Goal: Task Accomplishment & Management: Manage account settings

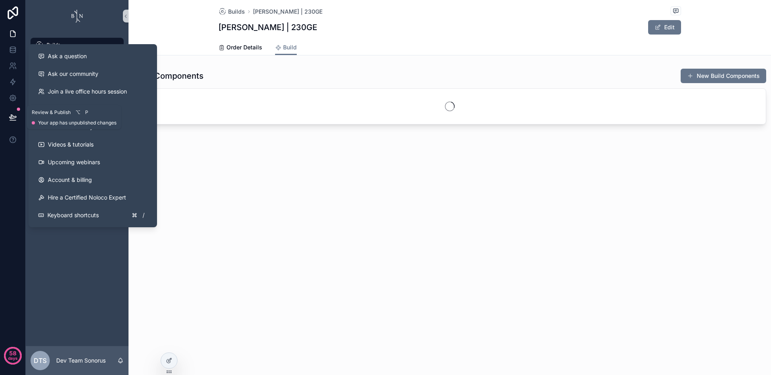
click at [13, 122] on button at bounding box center [13, 117] width 18 height 22
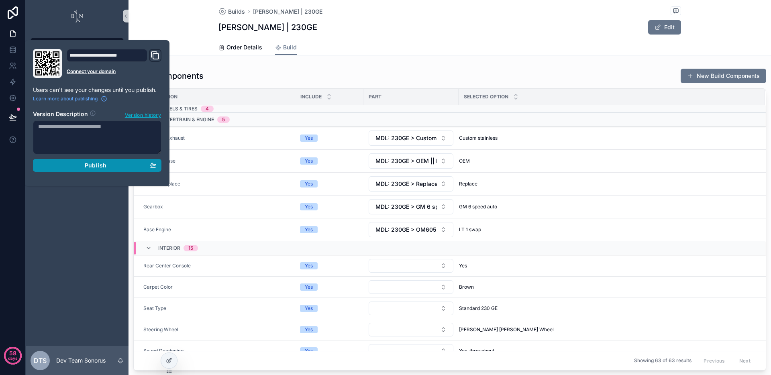
click at [83, 167] on div "Publish" at bounding box center [97, 165] width 118 height 7
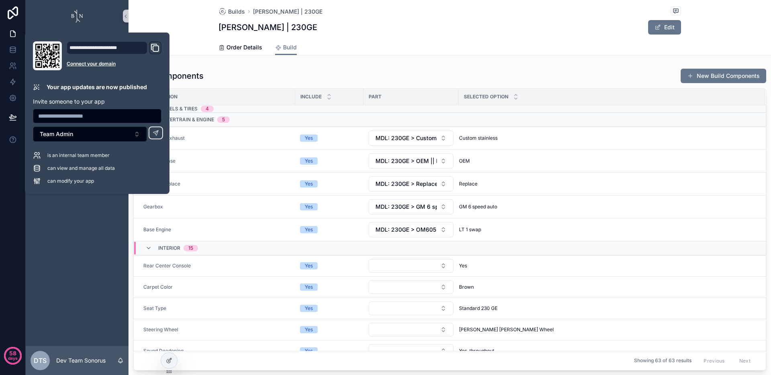
click at [443, 51] on div "Order Details Build" at bounding box center [449, 47] width 462 height 15
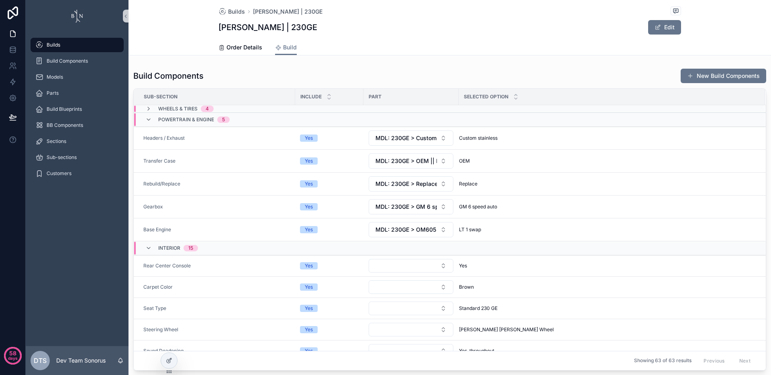
click at [100, 245] on div "Builds Build Components Models Parts Build Blueprints BB Components Sections Su…" at bounding box center [77, 189] width 103 height 314
click at [375, 201] on button "MDL: 230GE > GM 6 speed auto || Powertrain & Engine | Gearbox" at bounding box center [410, 206] width 85 height 15
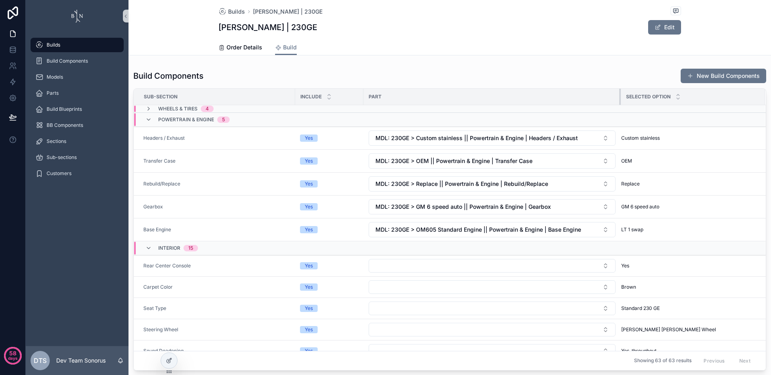
drag, startPoint x: 458, startPoint y: 94, endPoint x: 626, endPoint y: 108, distance: 169.1
click at [405, 208] on span "MDL: 230GE > GM 6 speed auto || Powertrain & Engine | Gearbox" at bounding box center [462, 207] width 175 height 8
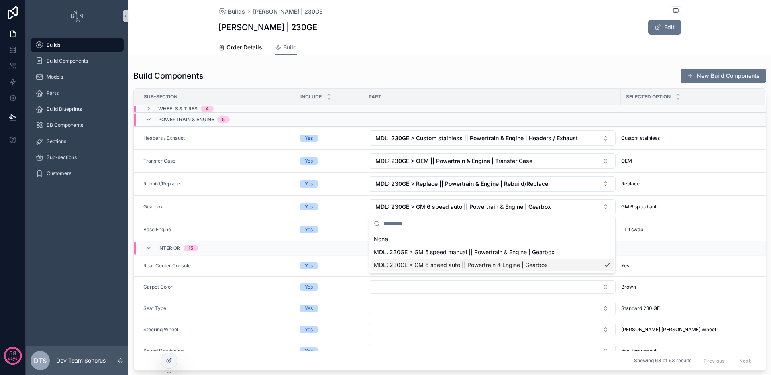
click at [98, 232] on div "Builds Build Components Models Parts Build Blueprints BB Components Sections Su…" at bounding box center [77, 189] width 103 height 314
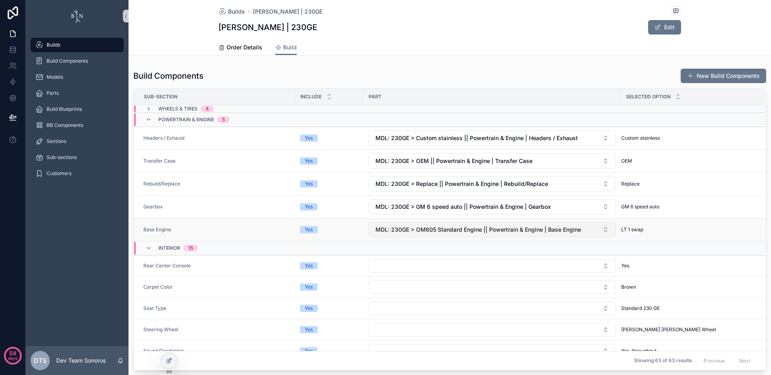
click at [402, 228] on span "MDL: 230GE > OM605 Standard Engine || Powertrain & Engine | Base Engine" at bounding box center [477, 230] width 205 height 8
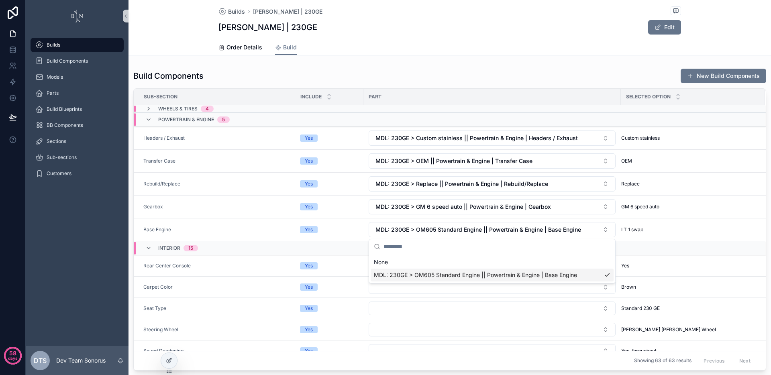
click at [51, 211] on div "Builds Build Components Models Parts Build Blueprints BB Components Sections Su…" at bounding box center [77, 189] width 103 height 314
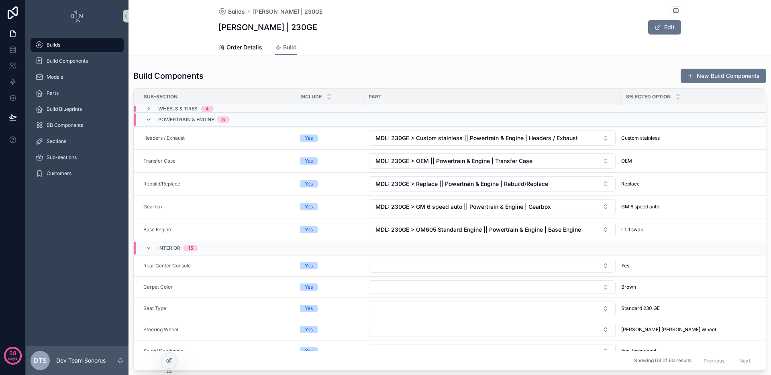
click at [83, 230] on div "Builds Build Components Models Parts Build Blueprints BB Components Sections Su…" at bounding box center [77, 189] width 103 height 314
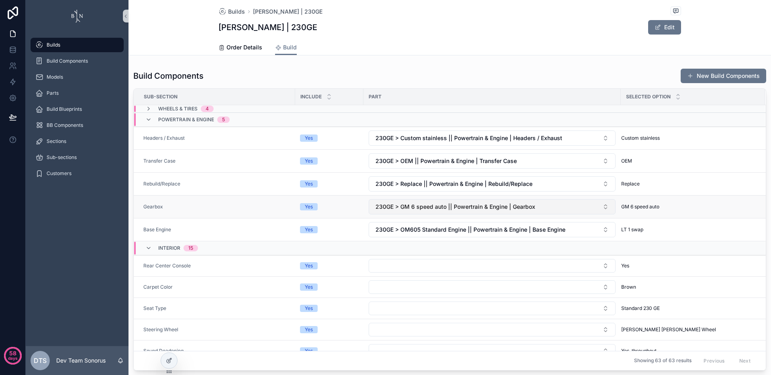
click at [422, 210] on span "230GE > GM 6 speed auto || Powertrain & Engine | Gearbox" at bounding box center [455, 207] width 160 height 8
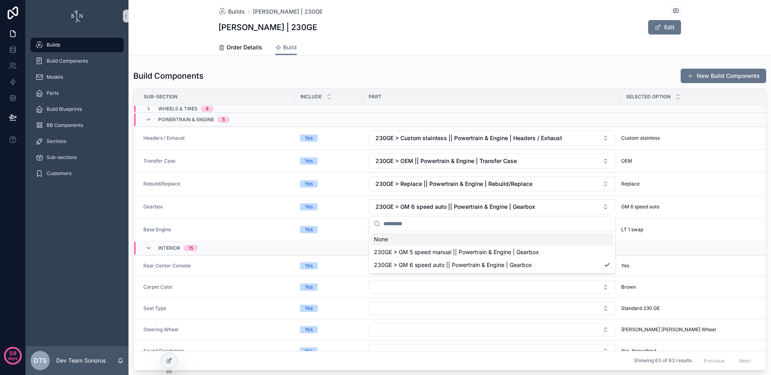
click at [95, 203] on div "Builds Build Components Models Parts Build Blueprints BB Components Sections Su…" at bounding box center [77, 189] width 103 height 314
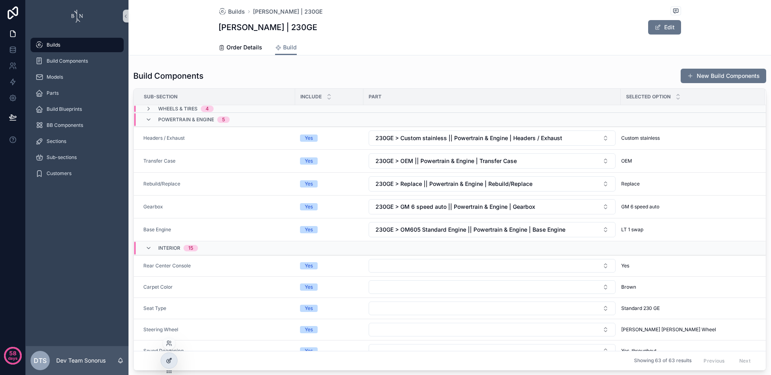
click at [163, 364] on div at bounding box center [169, 360] width 16 height 15
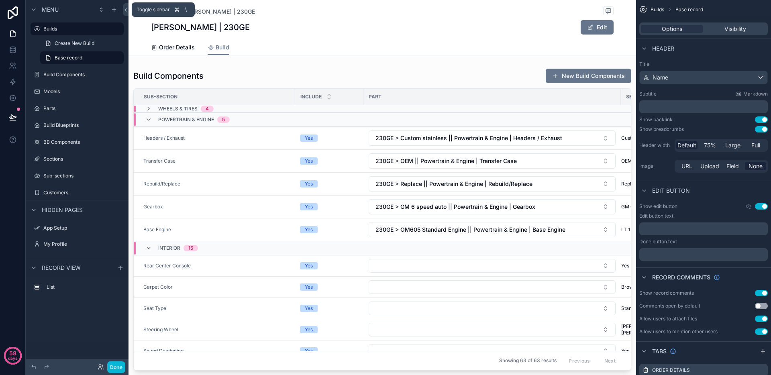
click at [126, 10] on icon at bounding box center [126, 10] width 6 height 6
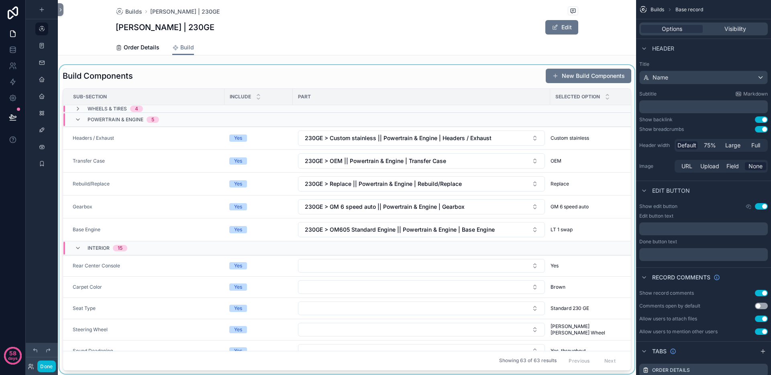
click at [481, 78] on div "scrollable content" at bounding box center [347, 219] width 578 height 309
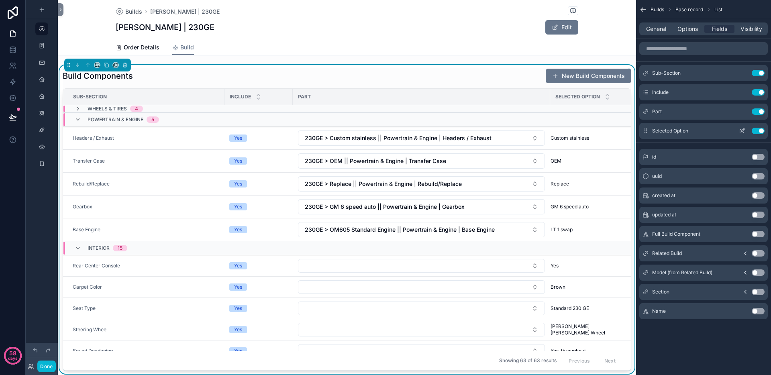
click at [757, 130] on button "Use setting" at bounding box center [757, 131] width 13 height 6
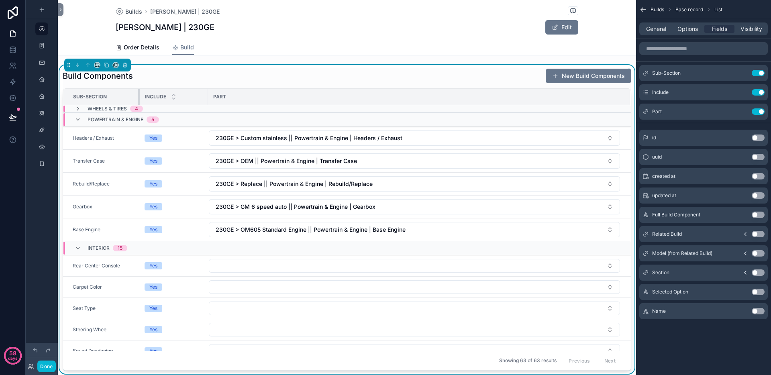
drag, startPoint x: 224, startPoint y: 95, endPoint x: 139, endPoint y: 96, distance: 84.7
click at [139, 96] on div "scrollable content" at bounding box center [139, 97] width 3 height 16
drag, startPoint x: 207, startPoint y: 93, endPoint x: 198, endPoint y: 92, distance: 8.4
click at [198, 92] on div "scrollable content" at bounding box center [199, 97] width 3 height 16
click at [679, 34] on div "General Options Fields Visibility" at bounding box center [703, 28] width 128 height 13
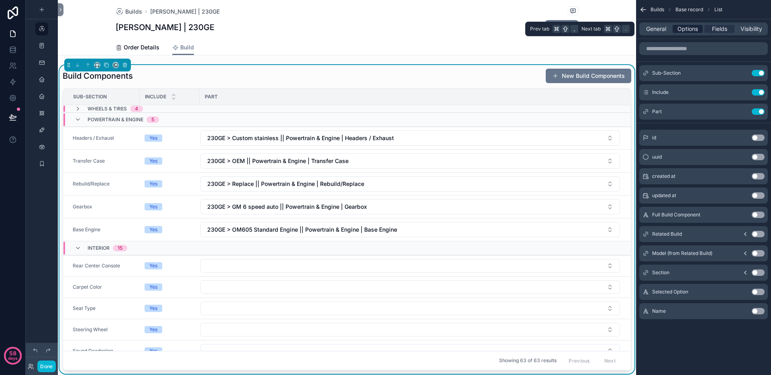
click at [694, 27] on span "Options" at bounding box center [687, 29] width 20 height 8
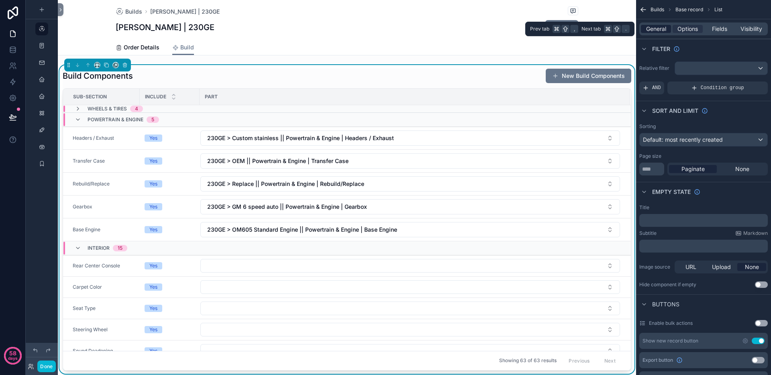
click at [649, 31] on span "General" at bounding box center [656, 29] width 20 height 8
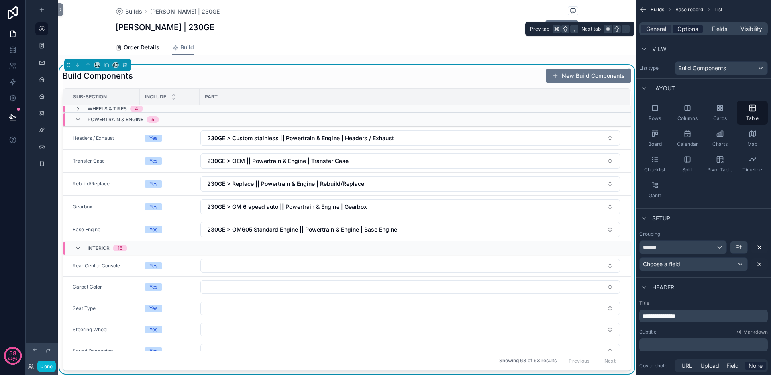
click at [689, 28] on span "Options" at bounding box center [687, 29] width 20 height 8
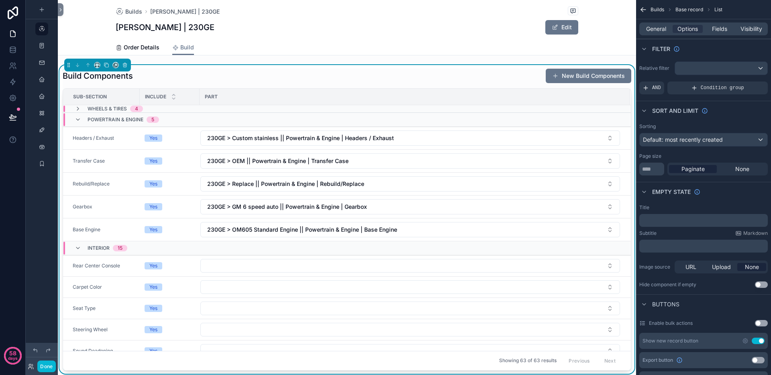
click at [490, 75] on div "Build Components New Build Components" at bounding box center [347, 75] width 568 height 15
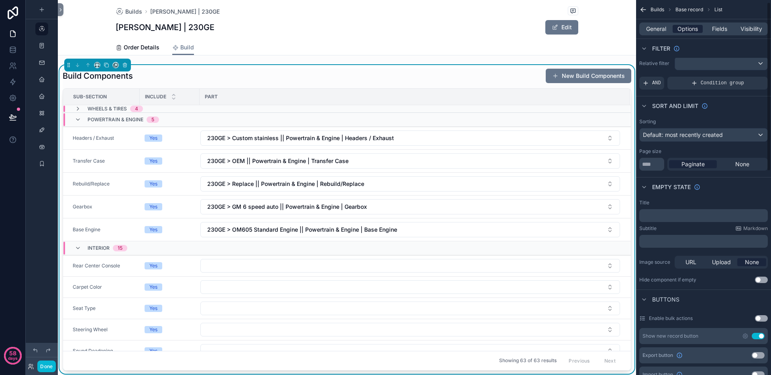
click at [698, 32] on div "Options" at bounding box center [687, 29] width 30 height 8
click at [706, 30] on div "Fields" at bounding box center [719, 29] width 30 height 8
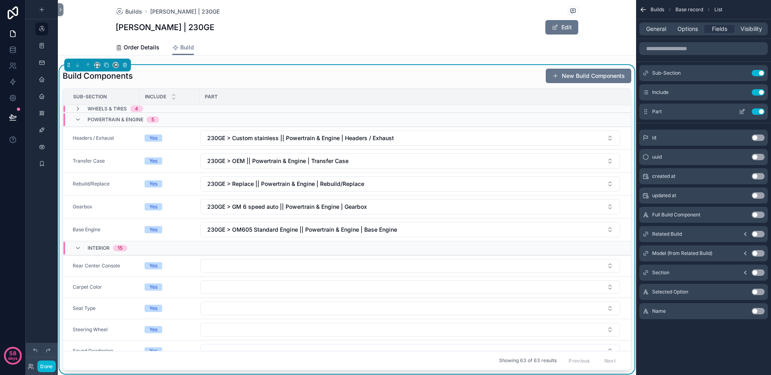
click at [742, 110] on icon "scrollable content" at bounding box center [741, 111] width 6 height 6
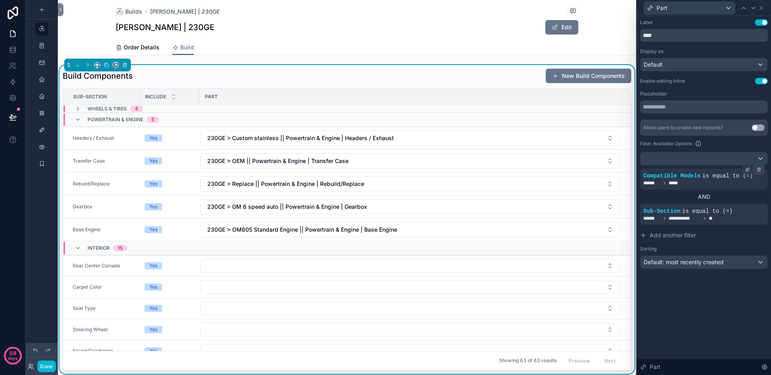
click at [758, 169] on icon at bounding box center [758, 169] width 5 height 5
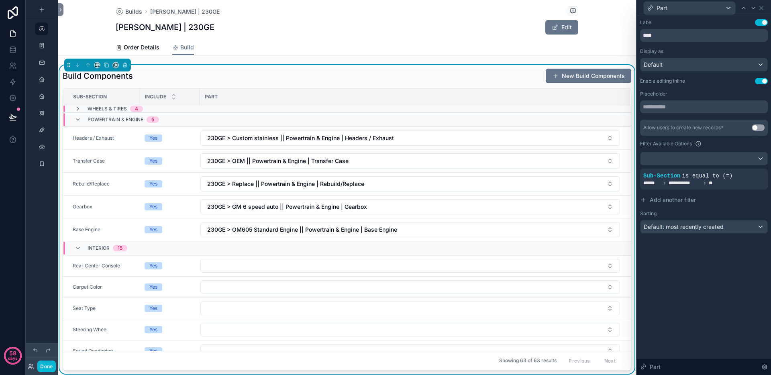
click at [0, 0] on icon at bounding box center [0, 0] width 0 height 0
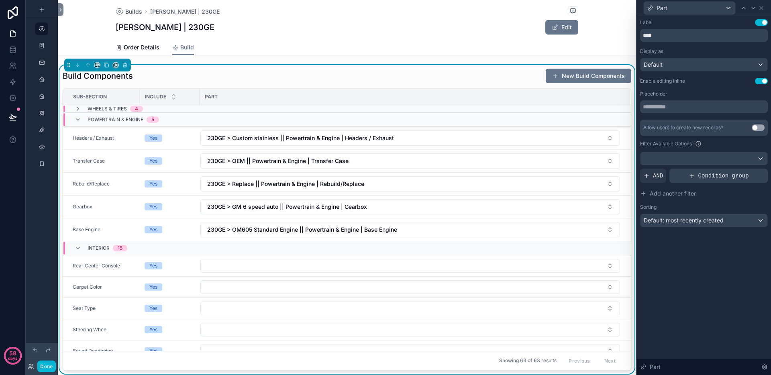
click at [697, 178] on div "Condition group" at bounding box center [718, 176] width 98 height 14
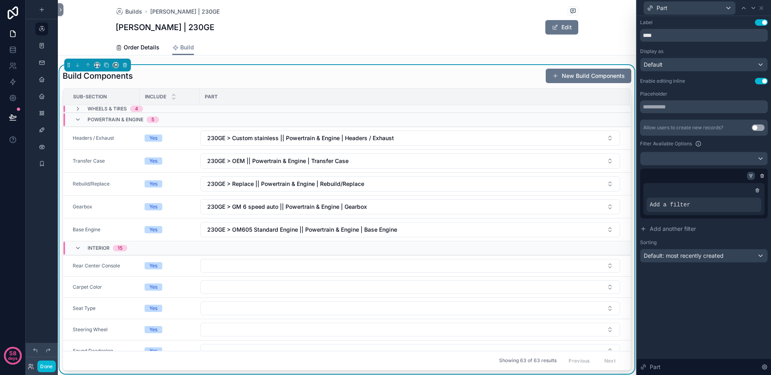
click at [751, 176] on icon at bounding box center [750, 175] width 5 height 5
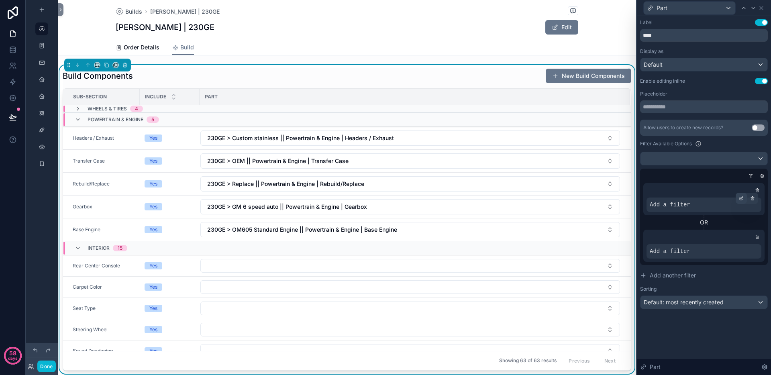
click at [739, 197] on icon at bounding box center [740, 198] width 5 height 5
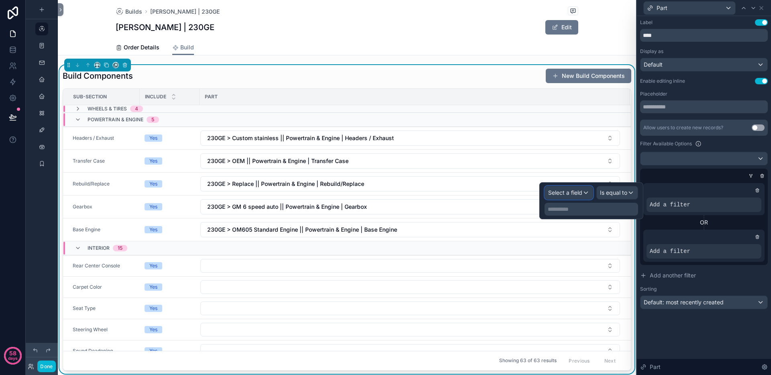
click at [572, 193] on span "Select a field" at bounding box center [565, 192] width 34 height 7
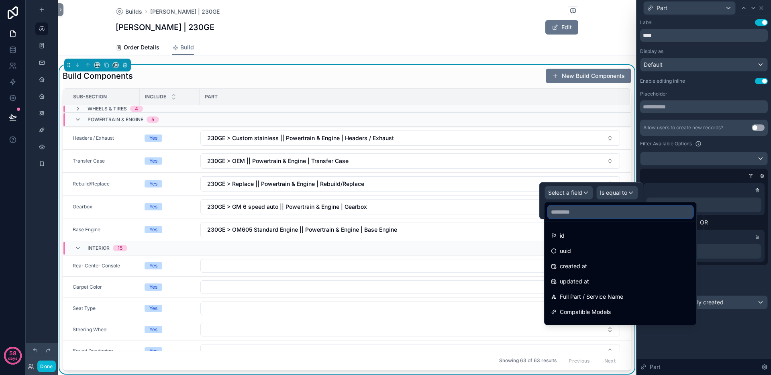
click at [572, 212] on input "text" at bounding box center [619, 211] width 145 height 13
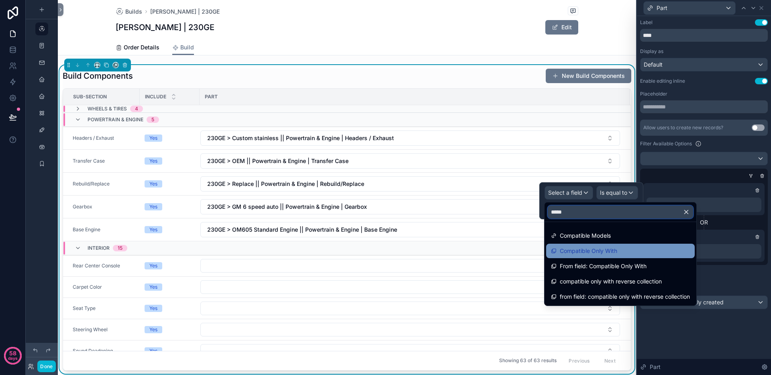
type input "*****"
click at [619, 252] on div "Compatible Only With" at bounding box center [620, 251] width 139 height 10
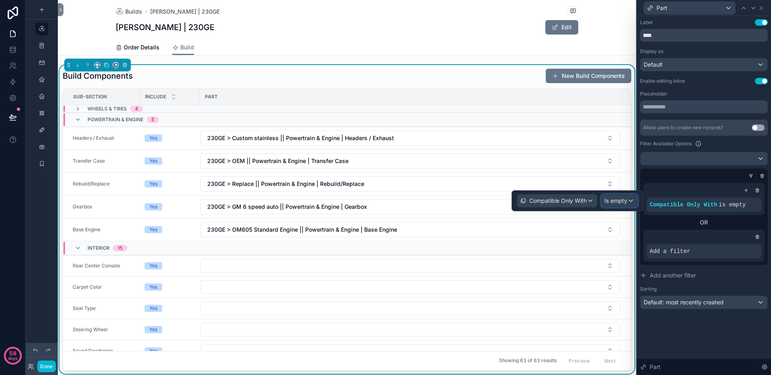
click at [611, 200] on span "Is empty" at bounding box center [615, 201] width 23 height 8
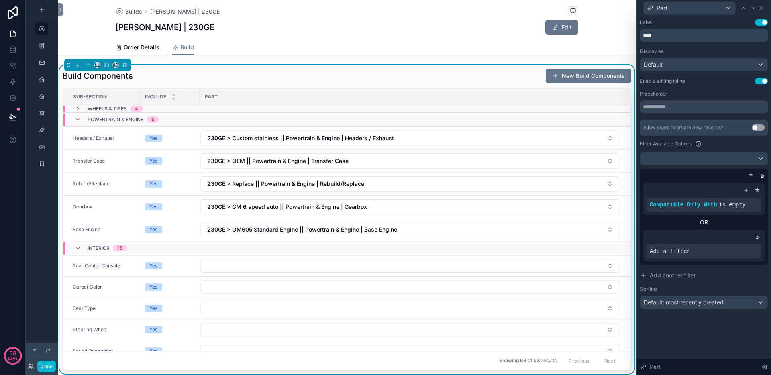
click at [685, 183] on div "Compatible Only With is empty" at bounding box center [703, 199] width 121 height 32
click at [731, 197] on icon at bounding box center [729, 198] width 5 height 5
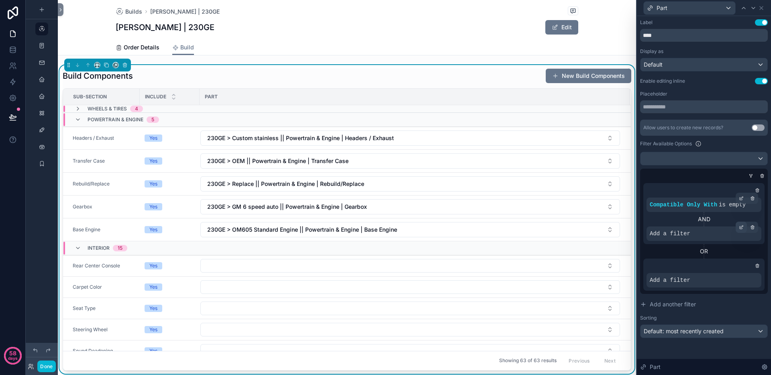
click at [740, 228] on icon at bounding box center [740, 227] width 5 height 5
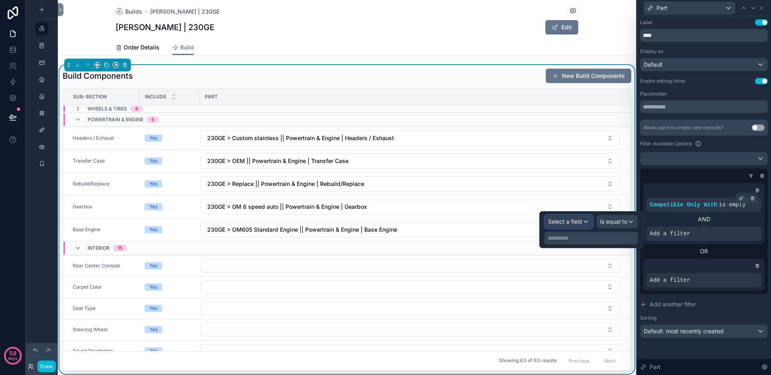
click at [563, 224] on span "Select a field" at bounding box center [565, 221] width 34 height 7
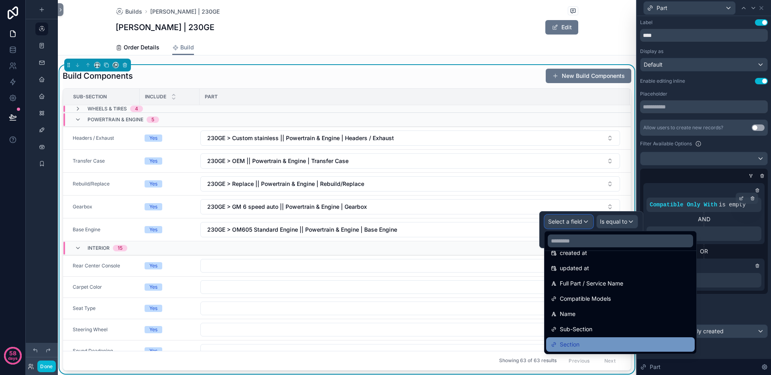
scroll to position [66, 0]
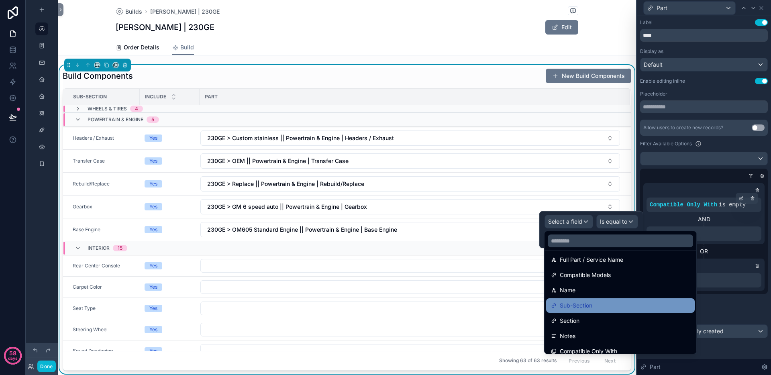
click at [603, 307] on div "Sub-Section" at bounding box center [620, 306] width 139 height 10
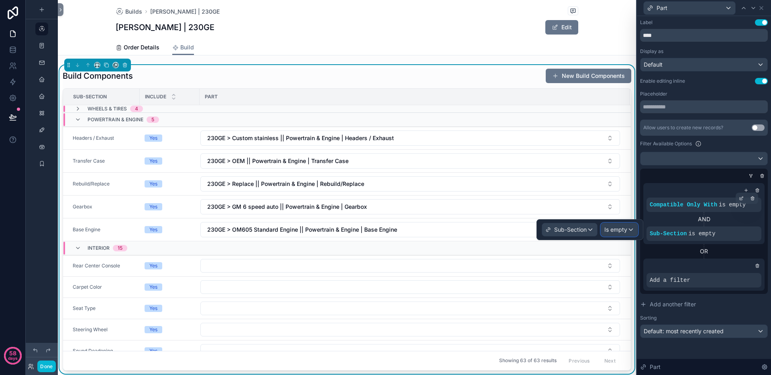
click at [613, 233] on span "Is empty" at bounding box center [615, 230] width 23 height 8
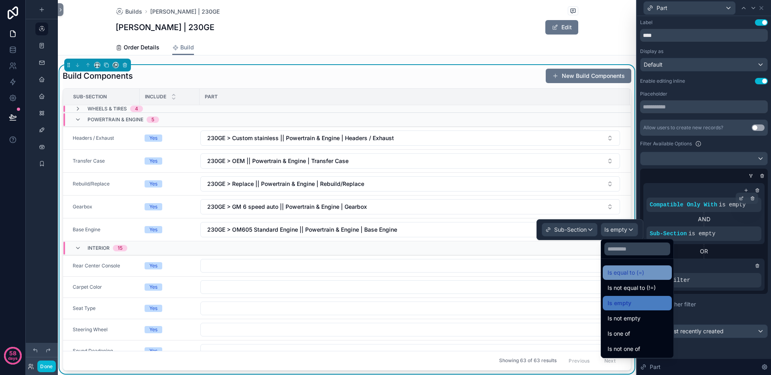
click at [619, 275] on span "Is equal to (=)" at bounding box center [625, 273] width 37 height 10
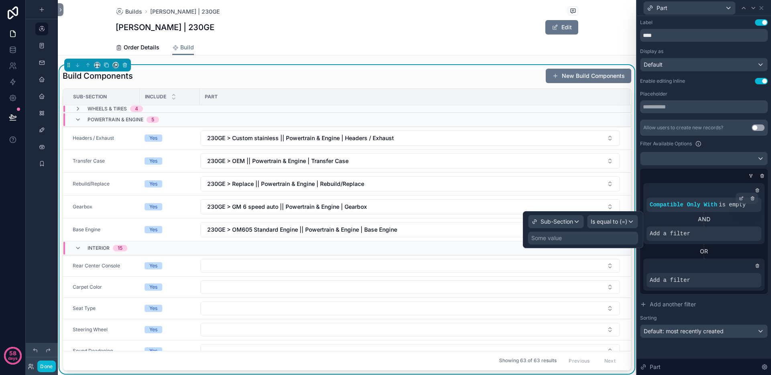
click at [583, 242] on div "Some value" at bounding box center [583, 238] width 110 height 13
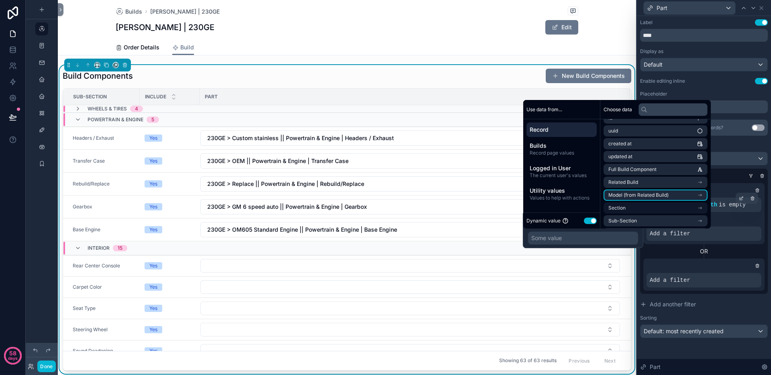
scroll to position [20, 0]
click at [653, 210] on li "Sub-Section" at bounding box center [655, 210] width 104 height 11
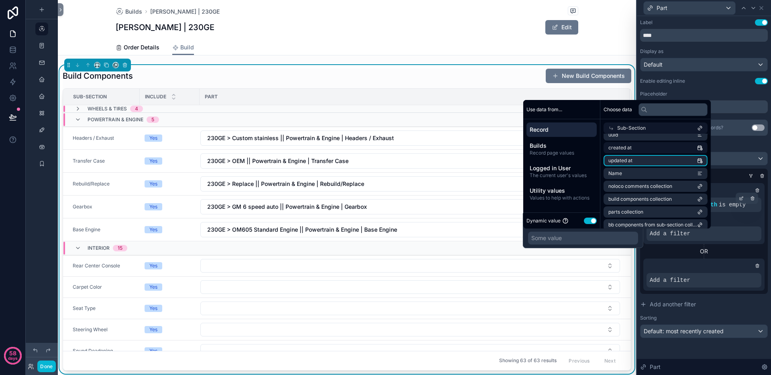
scroll to position [0, 0]
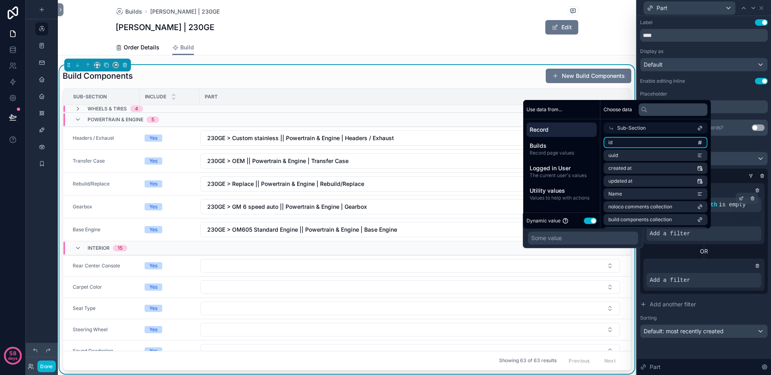
click at [655, 140] on li "id" at bounding box center [655, 142] width 104 height 11
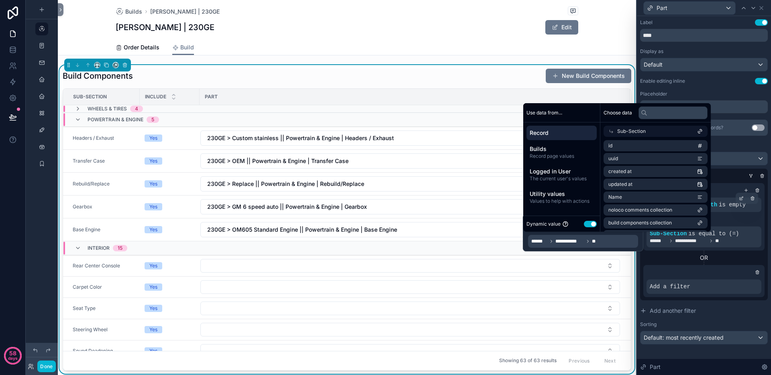
click at [667, 261] on div "OR" at bounding box center [703, 258] width 121 height 8
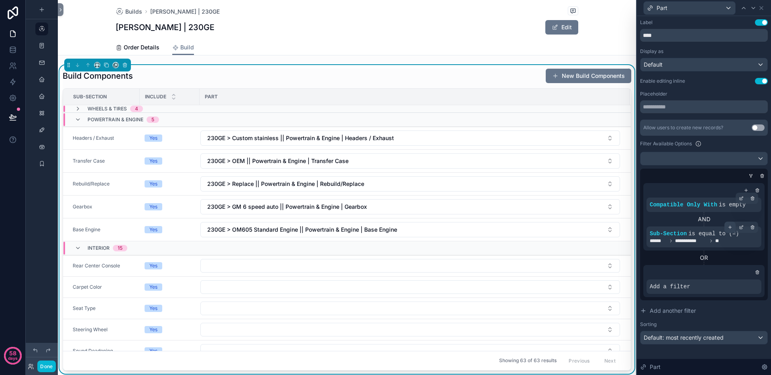
click at [730, 228] on icon at bounding box center [729, 227] width 5 height 5
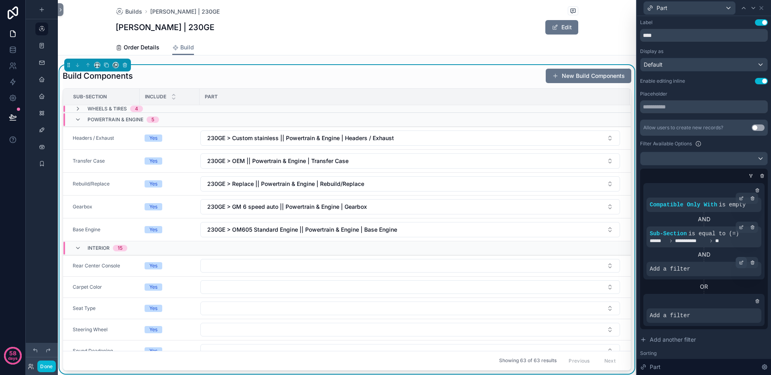
click at [738, 262] on icon at bounding box center [740, 262] width 5 height 5
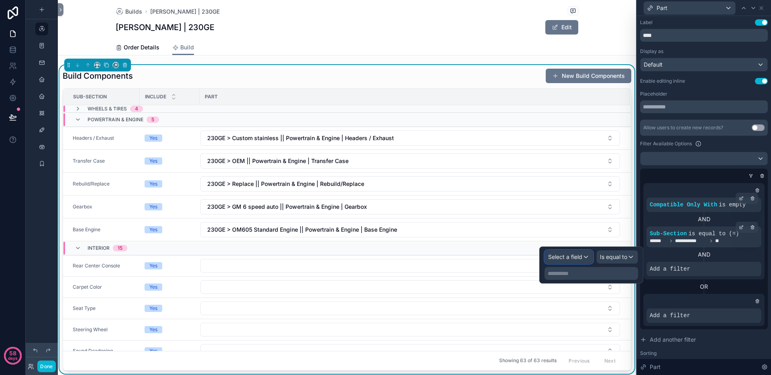
click at [561, 252] on div "Select a field" at bounding box center [569, 256] width 48 height 13
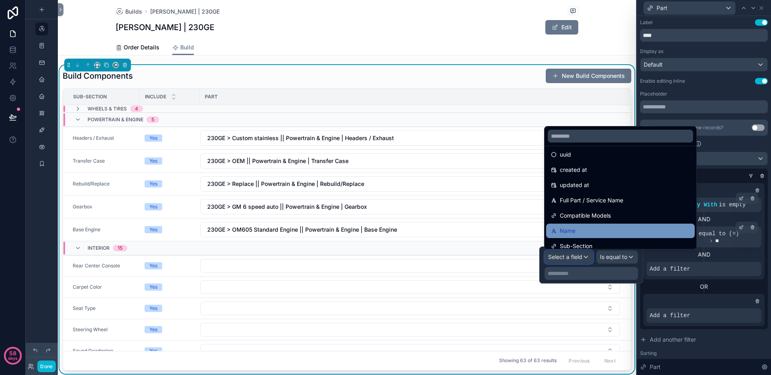
scroll to position [38, 0]
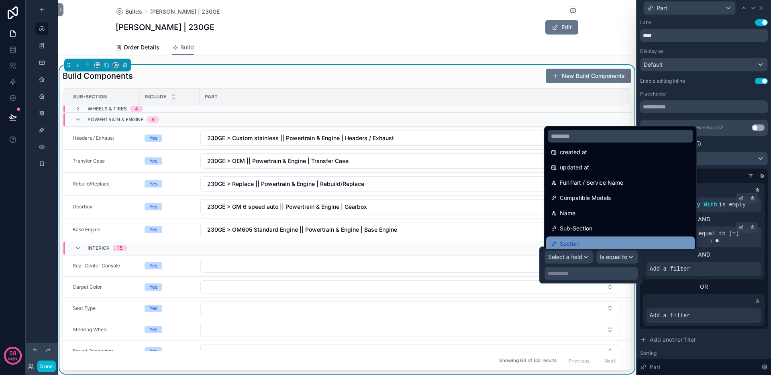
click at [596, 239] on div "Section" at bounding box center [620, 244] width 139 height 10
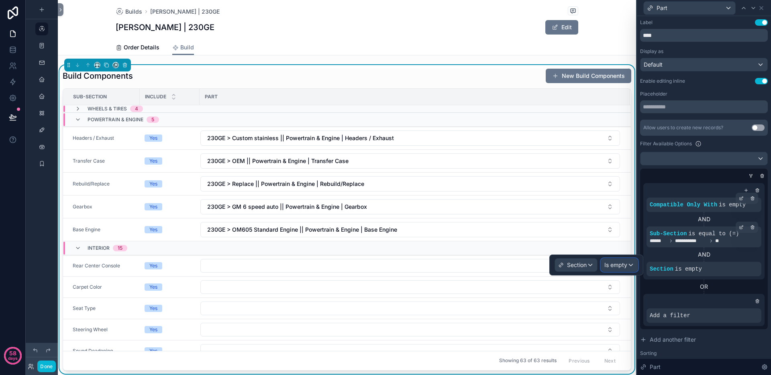
click at [618, 266] on span "Is empty" at bounding box center [615, 265] width 23 height 8
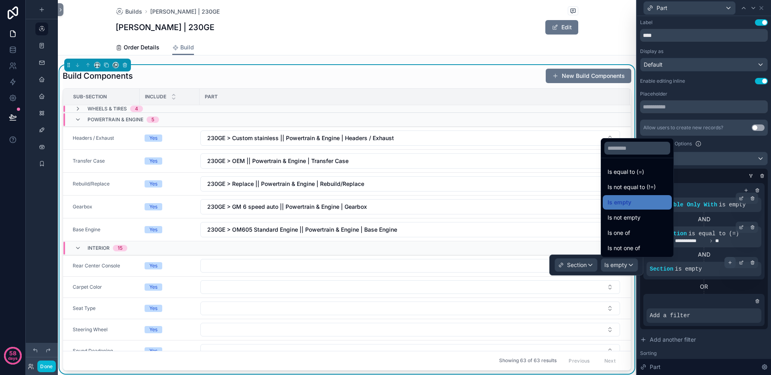
click at [724, 260] on div at bounding box center [729, 262] width 11 height 11
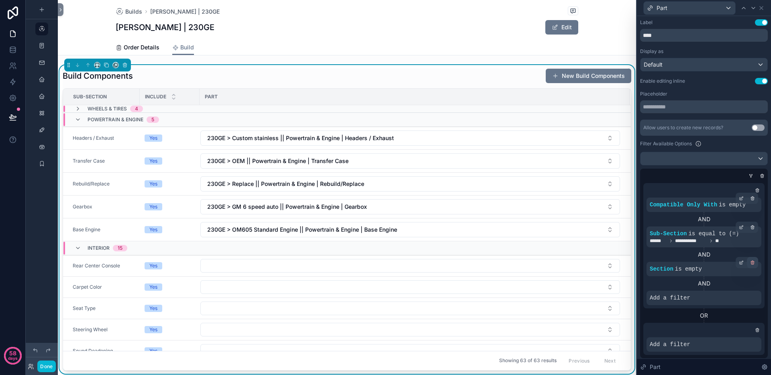
click at [750, 262] on icon at bounding box center [752, 262] width 5 height 5
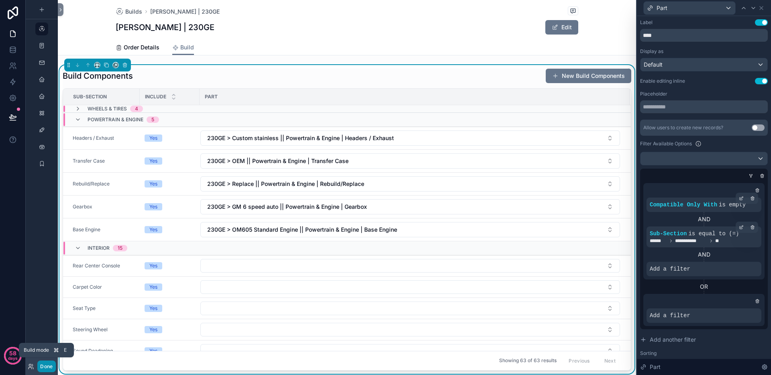
click at [48, 364] on button "Done" at bounding box center [46, 366] width 18 height 12
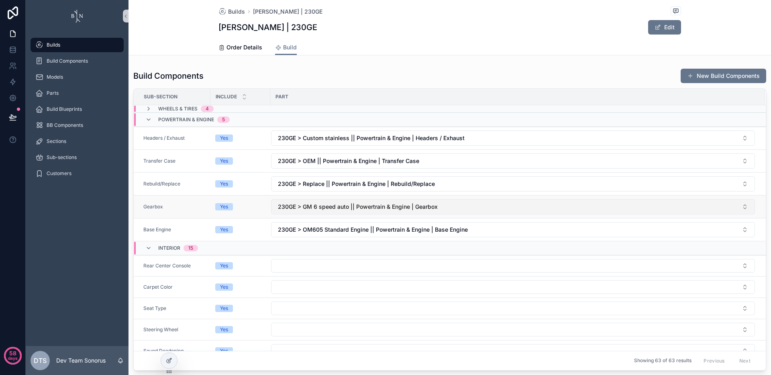
click at [343, 212] on button "230GE > GM 6 speed auto || Powertrain & Engine | Gearbox" at bounding box center [513, 206] width 484 height 15
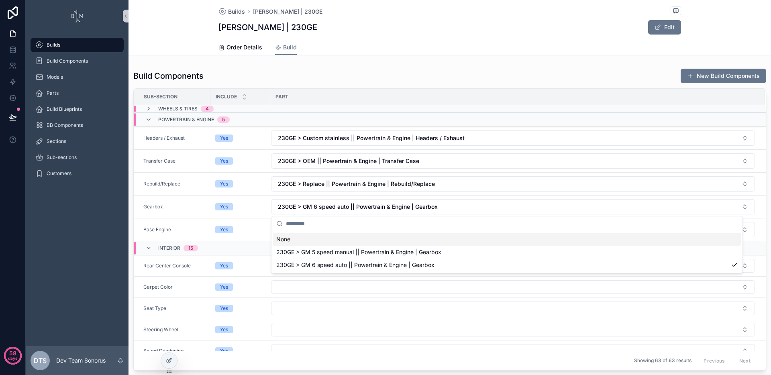
click at [86, 213] on div "Builds Build Components Models Parts Build Blueprints BB Components Sections Su…" at bounding box center [77, 189] width 103 height 314
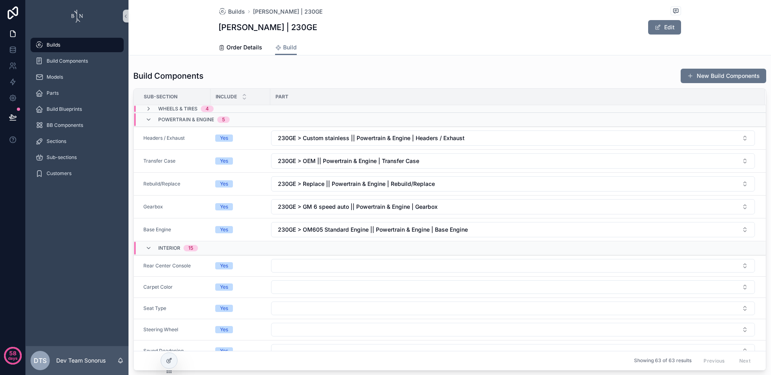
click at [73, 238] on div "Builds Build Components Models Parts Build Blueprints BB Components Sections Su…" at bounding box center [77, 189] width 103 height 314
click at [7, 43] on link at bounding box center [12, 50] width 25 height 16
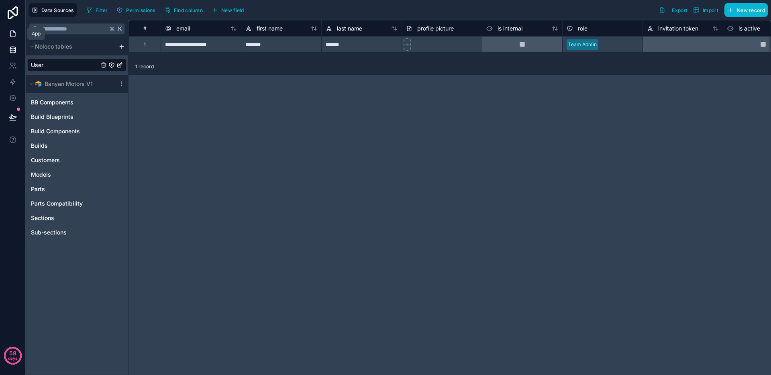
click at [11, 33] on icon at bounding box center [13, 34] width 8 height 8
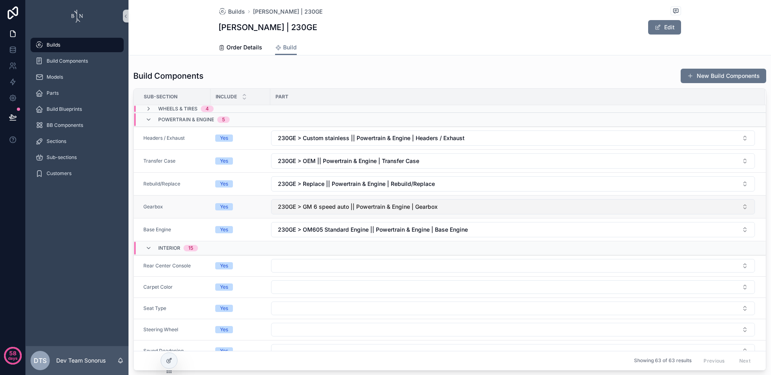
click at [332, 207] on span "230GE > GM 6 speed auto || Powertrain & Engine | Gearbox" at bounding box center [358, 207] width 160 height 8
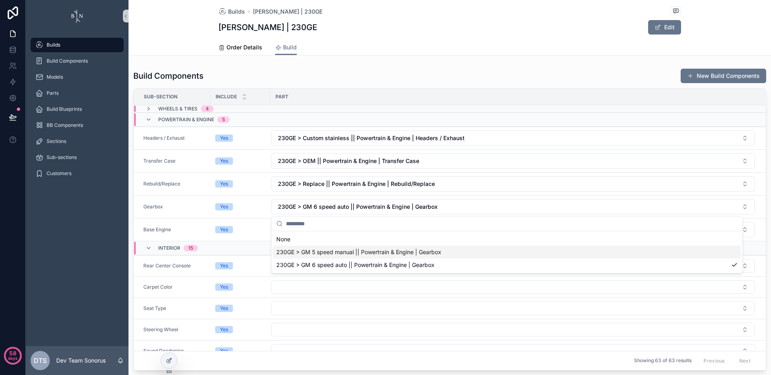
click at [333, 254] on span "230GE > GM 5 speed manual || Powertrain & Engine | Gearbox" at bounding box center [358, 252] width 165 height 8
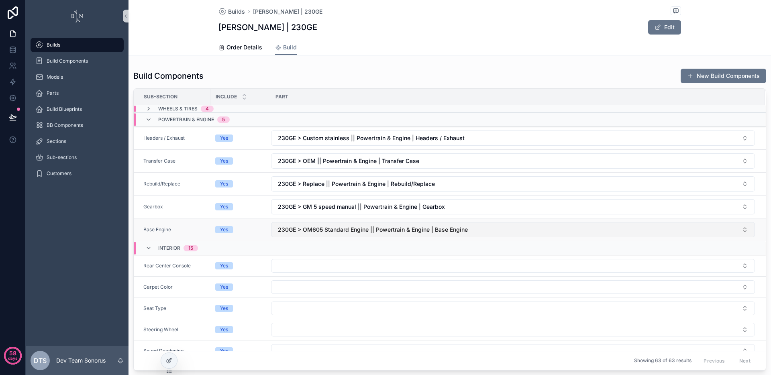
click at [344, 226] on span "230GE > OM605 Standard Engine || Powertrain & Engine | Base Engine" at bounding box center [373, 230] width 190 height 8
click at [344, 227] on span "230GE > OM605 Standard Engine || Powertrain & Engine | Base Engine" at bounding box center [373, 230] width 190 height 8
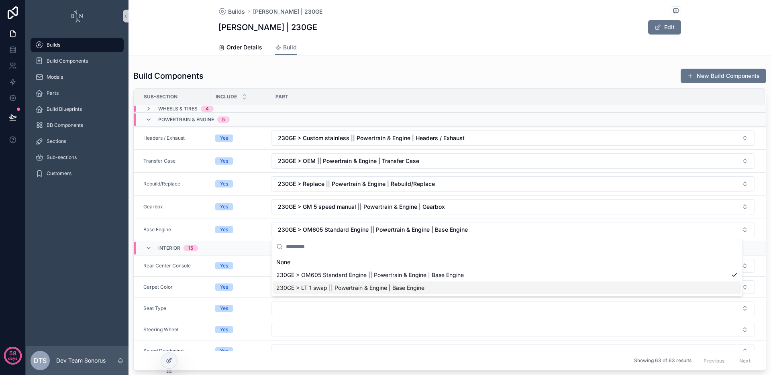
click at [327, 288] on span "230GE > LT 1 swap || Powertrain & Engine | Base Engine" at bounding box center [350, 288] width 148 height 8
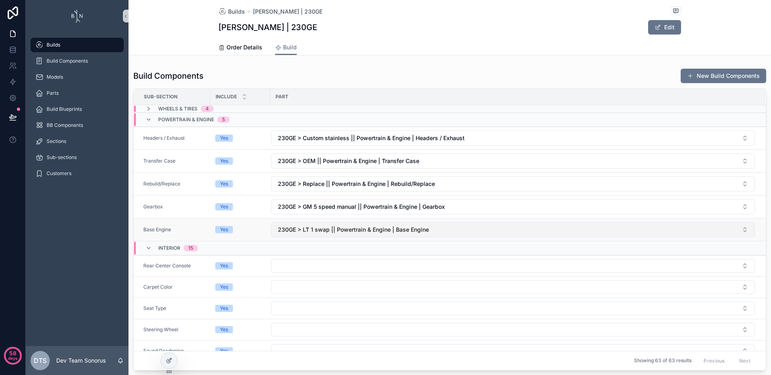
click at [334, 230] on span "230GE > LT 1 swap || Powertrain & Engine | Base Engine" at bounding box center [353, 230] width 151 height 8
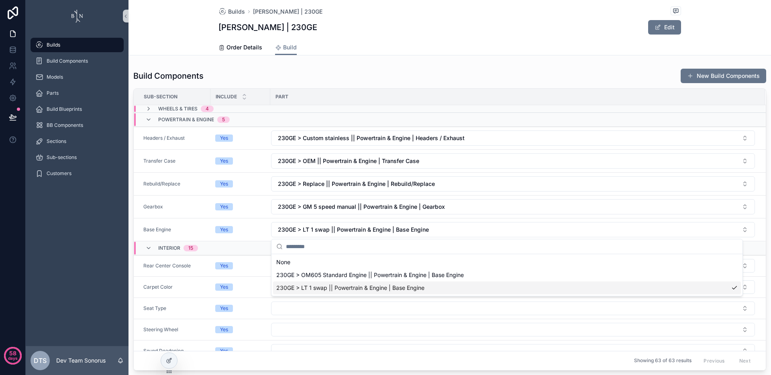
click at [313, 290] on span "230GE > LT 1 swap || Powertrain & Engine | Base Engine" at bounding box center [350, 288] width 148 height 8
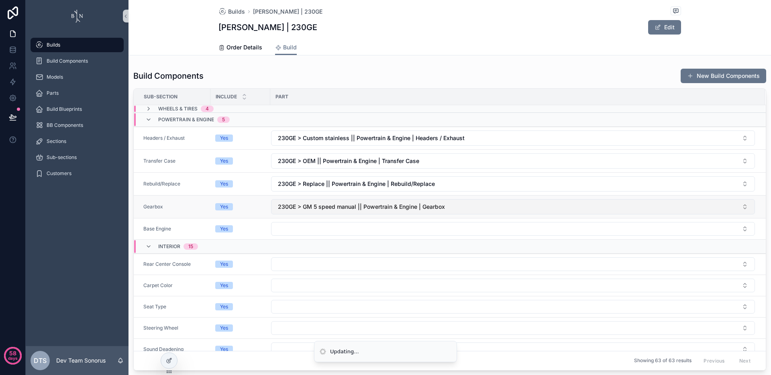
click at [311, 203] on span "230GE > GM 5 speed manual || Powertrain & Engine | Gearbox" at bounding box center [361, 207] width 167 height 8
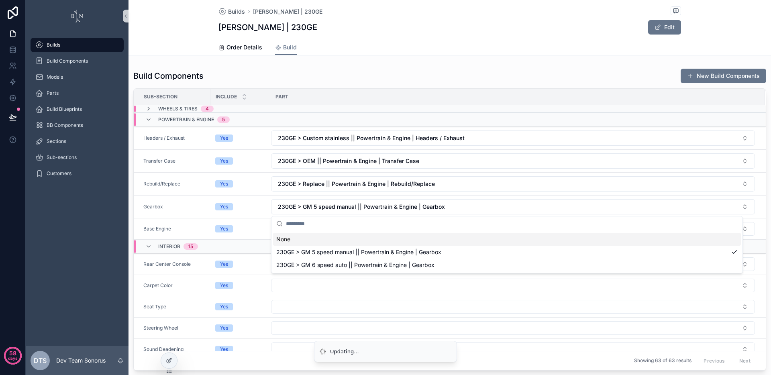
click at [305, 235] on div "None" at bounding box center [507, 239] width 468 height 13
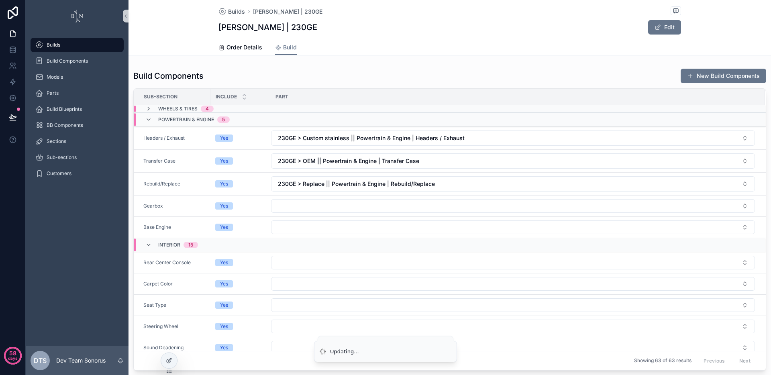
click at [99, 224] on div "Builds Build Components Models Parts Build Blueprints BB Components Sections Su…" at bounding box center [77, 189] width 103 height 314
click at [359, 225] on button "Select Button" at bounding box center [513, 227] width 484 height 14
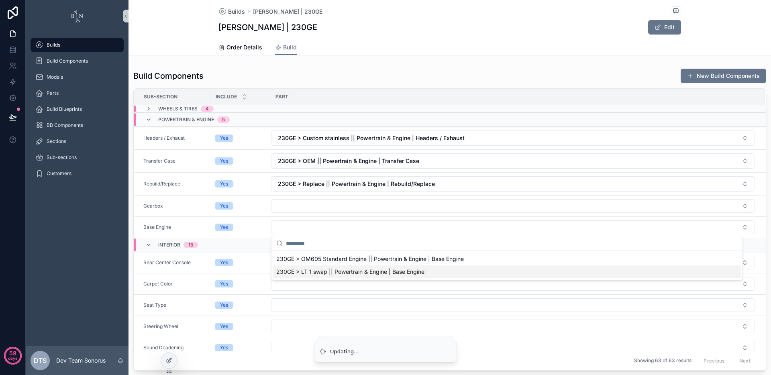
click at [324, 275] on span "230GE > LT 1 swap || Powertrain & Engine | Base Engine" at bounding box center [350, 272] width 148 height 8
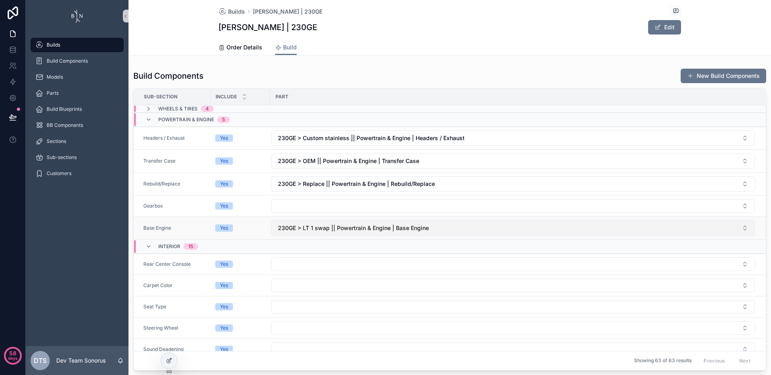
click at [343, 228] on span "230GE > LT 1 swap || Powertrain & Engine | Base Engine" at bounding box center [353, 228] width 151 height 8
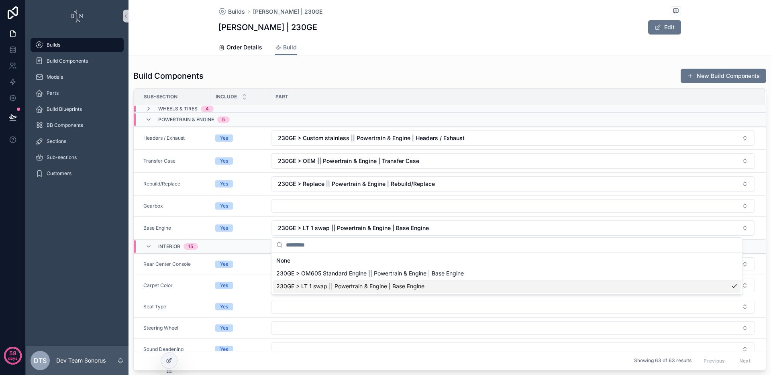
click at [334, 288] on span "230GE > LT 1 swap || Powertrain & Engine | Base Engine" at bounding box center [350, 286] width 148 height 8
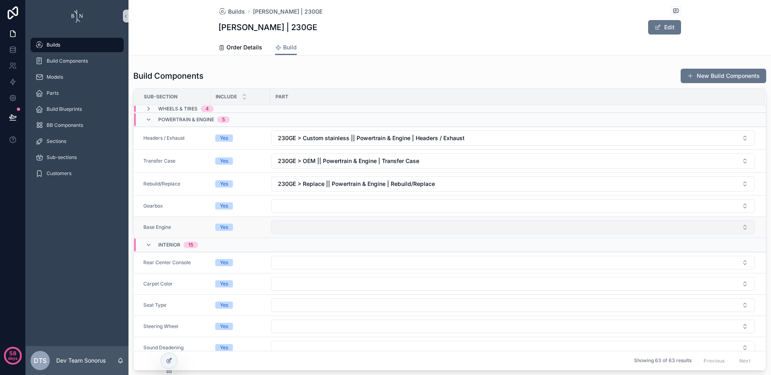
click at [338, 226] on button "Select Button" at bounding box center [513, 227] width 484 height 14
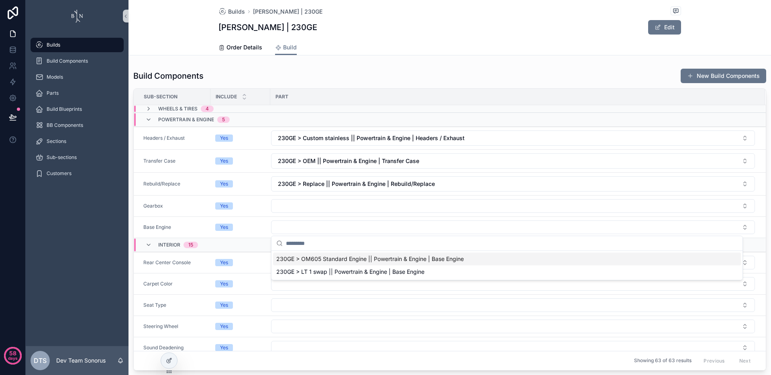
click at [336, 260] on span "230GE > OM605 Standard Engine || Powertrain & Engine | Base Engine" at bounding box center [369, 259] width 187 height 8
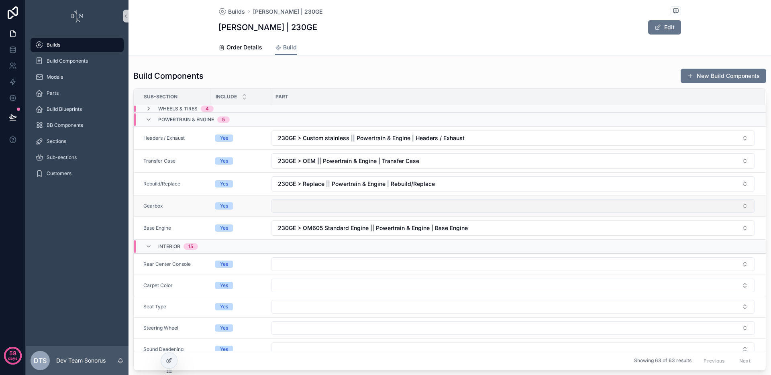
click at [331, 208] on button "Select Button" at bounding box center [513, 206] width 484 height 14
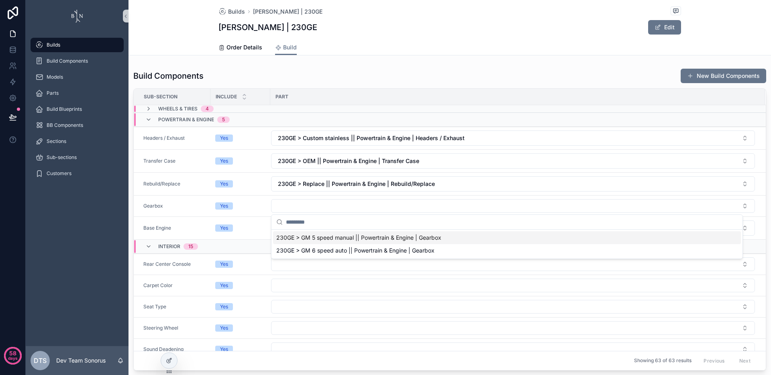
click at [101, 203] on div "Builds Build Components Models Parts Build Blueprints BB Components Sections Su…" at bounding box center [77, 189] width 103 height 314
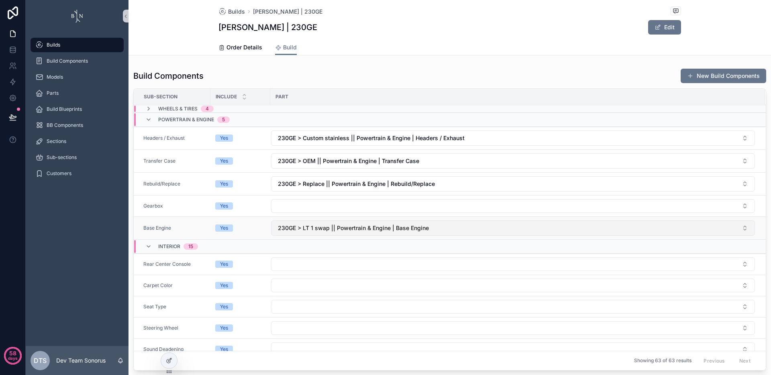
click at [360, 226] on span "230GE > LT 1 swap || Powertrain & Engine | Base Engine" at bounding box center [353, 228] width 151 height 8
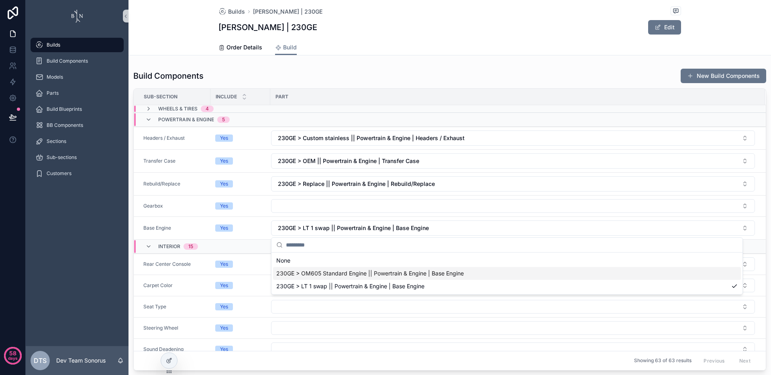
click at [328, 275] on span "230GE > OM605 Standard Engine || Powertrain & Engine | Base Engine" at bounding box center [369, 273] width 187 height 8
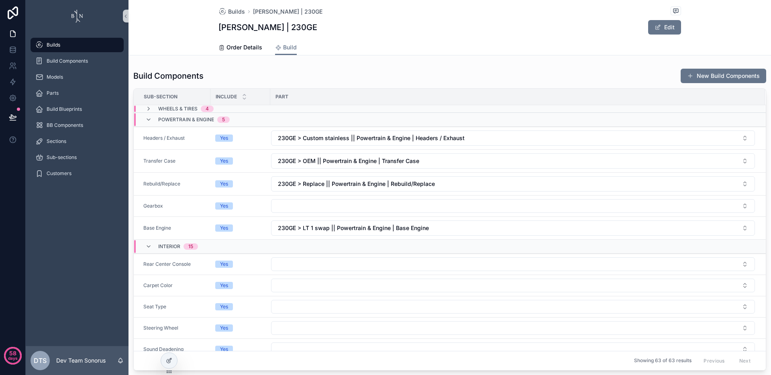
click at [73, 222] on div "Builds Build Components Models Parts Build Blueprints BB Components Sections Su…" at bounding box center [77, 189] width 103 height 314
click at [352, 226] on span "230GE > LT 1 swap || Powertrain & Engine | Base Engine" at bounding box center [353, 228] width 151 height 8
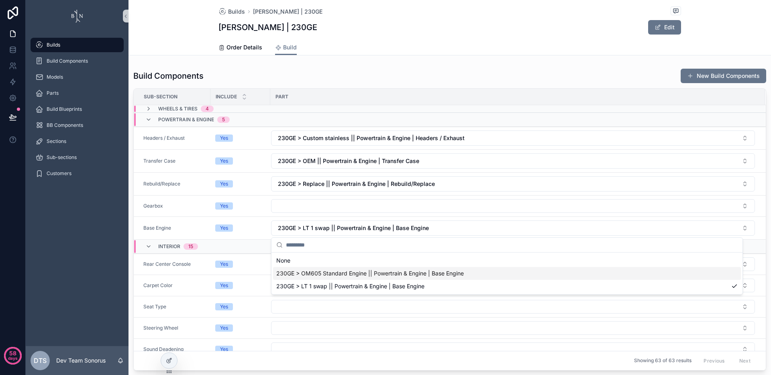
click at [325, 275] on span "230GE > OM605 Standard Engine || Powertrain & Engine | Base Engine" at bounding box center [369, 273] width 187 height 8
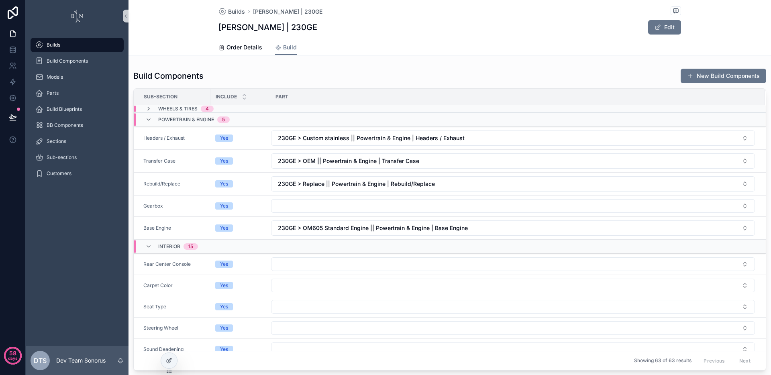
click at [108, 234] on div "Builds Build Components Models Parts Build Blueprints BB Components Sections Su…" at bounding box center [77, 189] width 103 height 314
click at [307, 224] on span "230GE > LT 1 swap || Powertrain & Engine | Base Engine" at bounding box center [353, 228] width 151 height 8
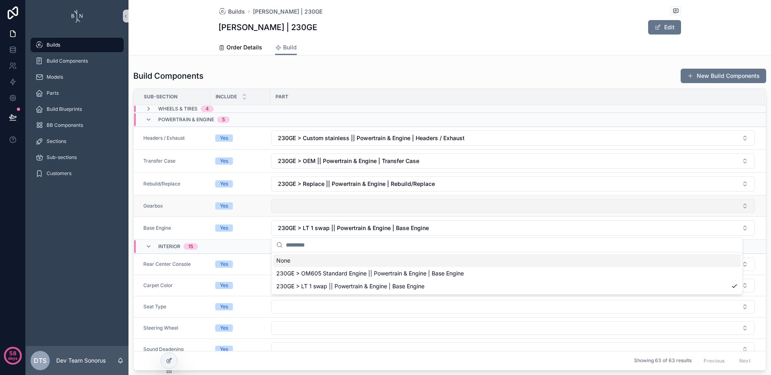
click at [306, 199] on button "Select Button" at bounding box center [513, 206] width 484 height 14
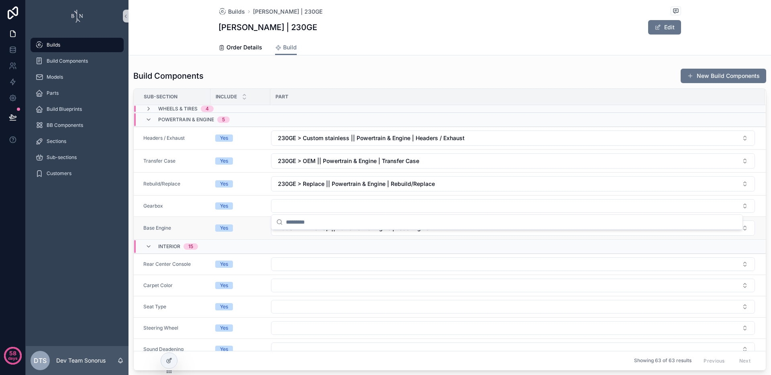
click at [168, 223] on td "Base Engine" at bounding box center [172, 228] width 77 height 23
click at [297, 228] on span "230GE > LT 1 swap || Powertrain & Engine | Base Engine" at bounding box center [353, 228] width 151 height 8
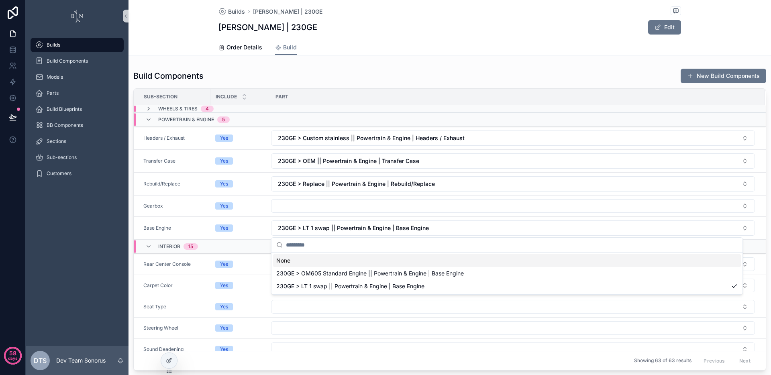
click at [305, 258] on div "None" at bounding box center [507, 260] width 468 height 13
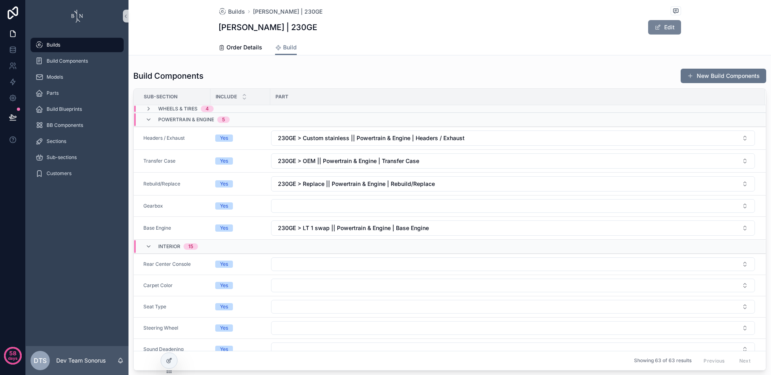
click at [668, 29] on button "Edit" at bounding box center [664, 27] width 33 height 14
click at [668, 29] on button "Done" at bounding box center [662, 27] width 37 height 14
click at [232, 45] on span "Order Details" at bounding box center [244, 47] width 36 height 8
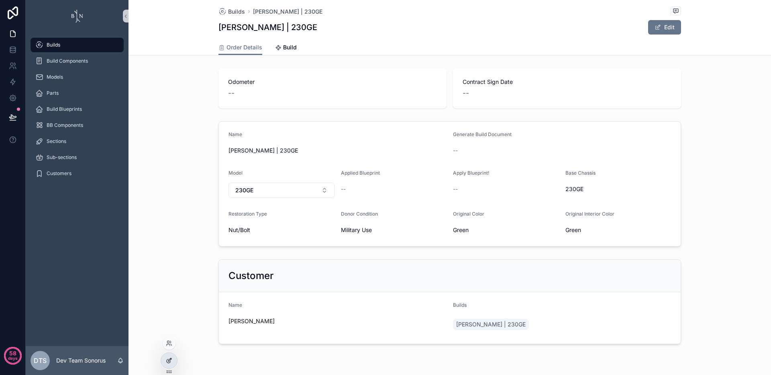
click at [171, 362] on icon at bounding box center [169, 360] width 6 height 6
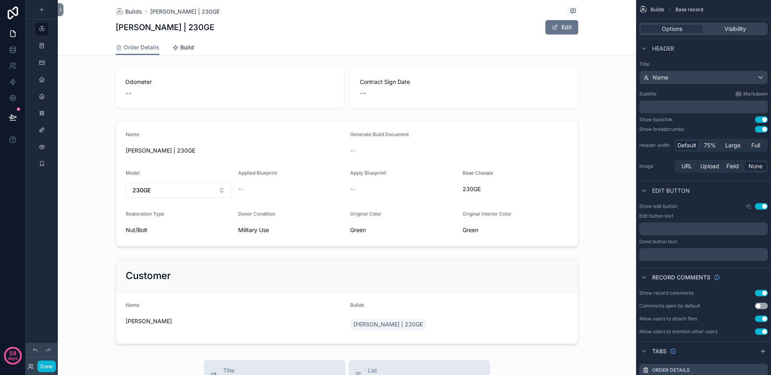
click at [186, 50] on span "Build" at bounding box center [187, 47] width 14 height 8
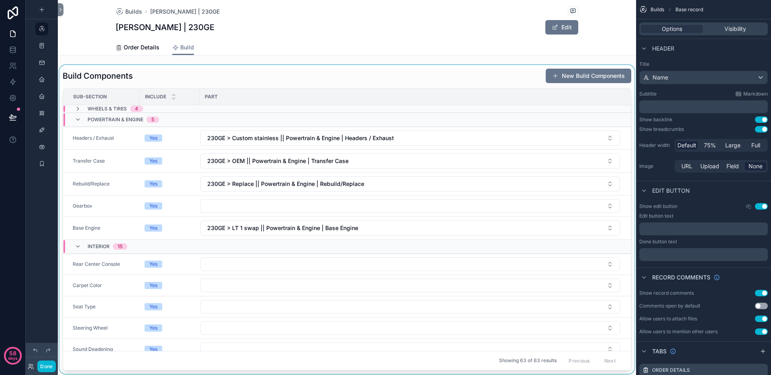
click at [302, 79] on div "scrollable content" at bounding box center [347, 219] width 578 height 309
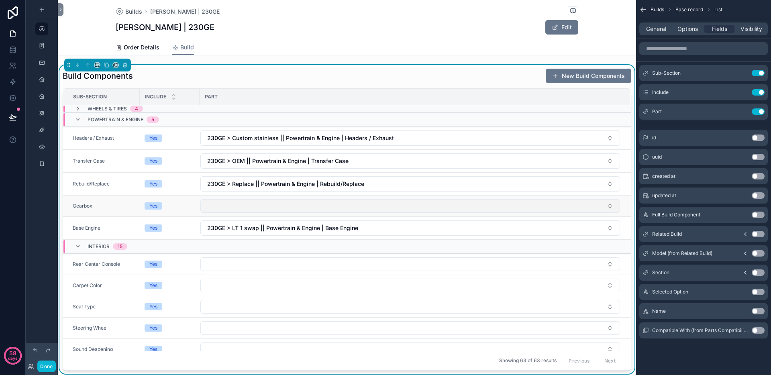
click at [299, 210] on button "Select Button" at bounding box center [409, 206] width 419 height 14
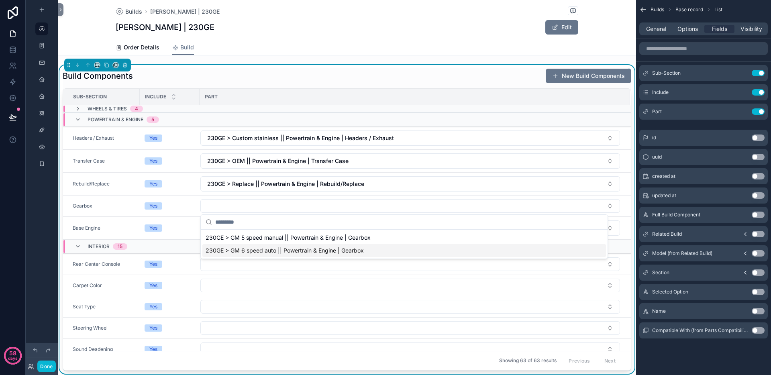
click at [282, 251] on span "230GE > GM 6 speed auto || Powertrain & Engine | Gearbox" at bounding box center [284, 250] width 158 height 8
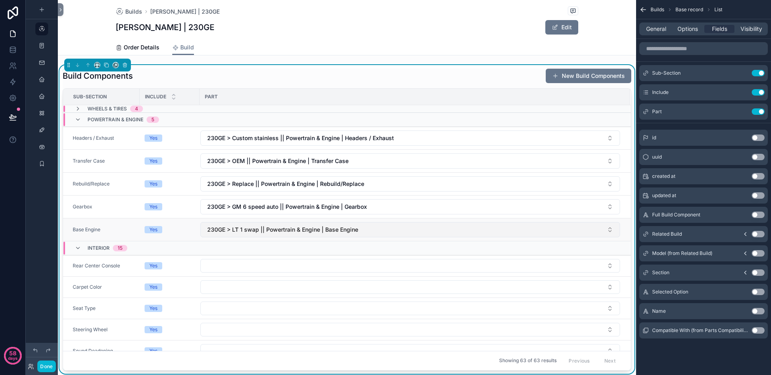
click at [364, 227] on button "230GE > LT 1 swap || Powertrain & Engine | Base Engine" at bounding box center [409, 229] width 419 height 15
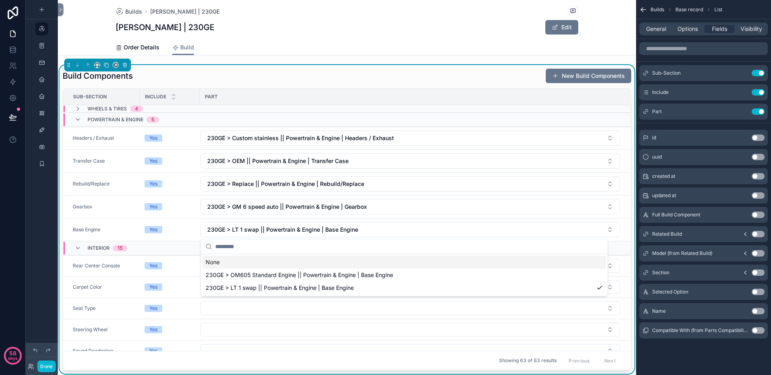
click at [313, 260] on div "None" at bounding box center [403, 262] width 403 height 13
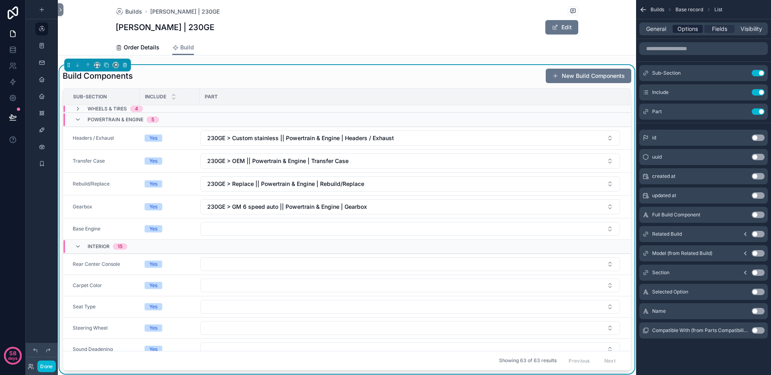
click at [687, 28] on span "Options" at bounding box center [687, 29] width 20 height 8
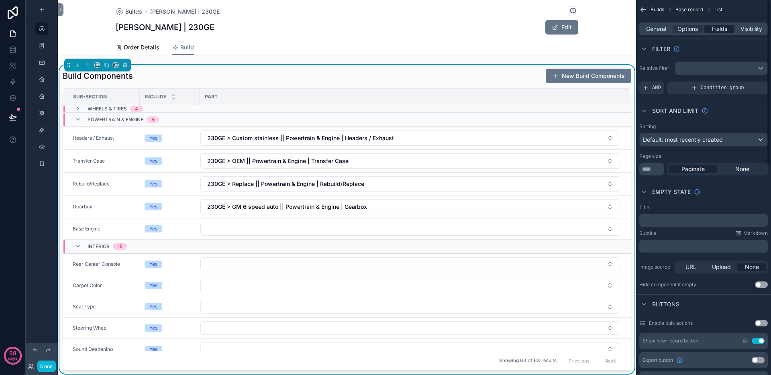
click at [714, 28] on span "Fields" at bounding box center [719, 29] width 15 height 8
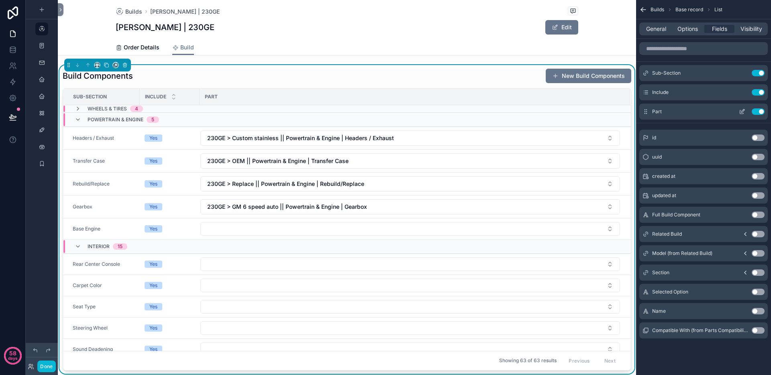
click at [744, 111] on icon "scrollable content" at bounding box center [741, 111] width 6 height 6
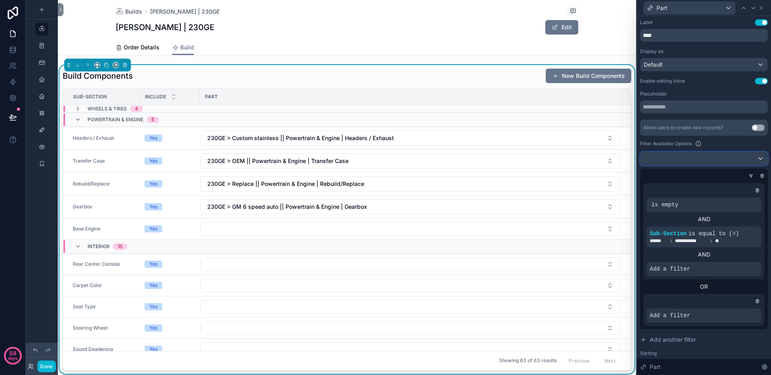
click at [683, 163] on div at bounding box center [703, 158] width 127 height 13
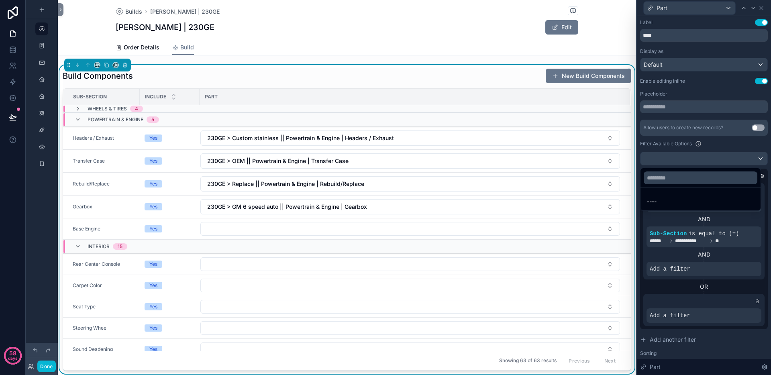
click at [693, 137] on div at bounding box center [704, 187] width 134 height 375
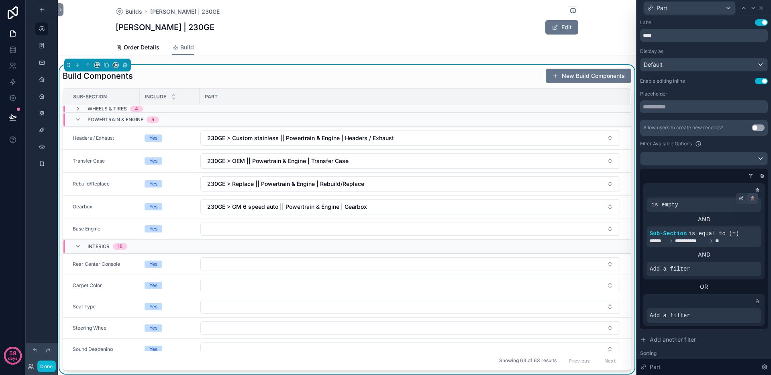
click at [750, 198] on icon at bounding box center [752, 198] width 5 height 5
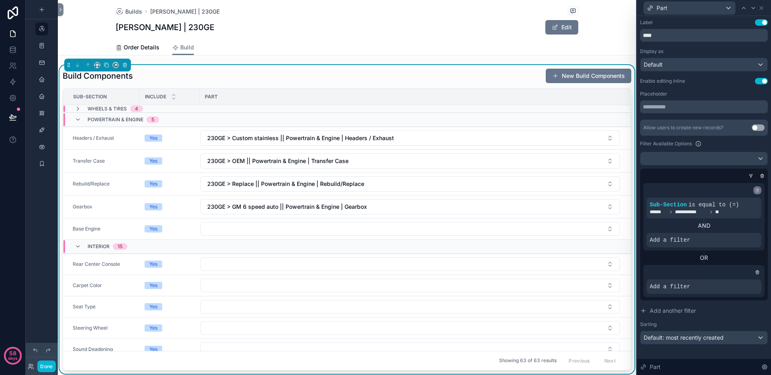
click at [759, 191] on icon at bounding box center [757, 190] width 5 height 5
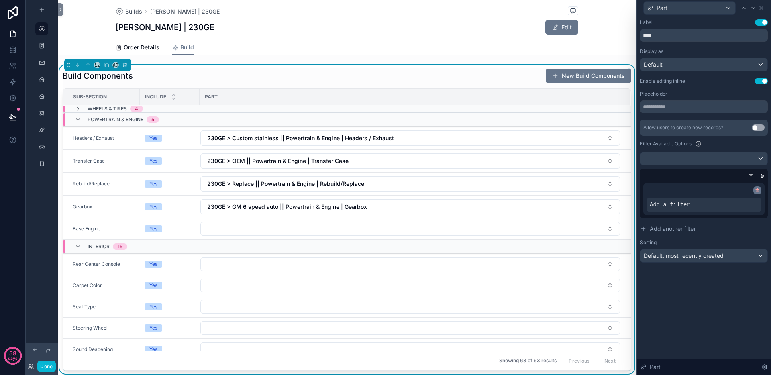
click at [756, 189] on icon at bounding box center [757, 190] width 5 height 5
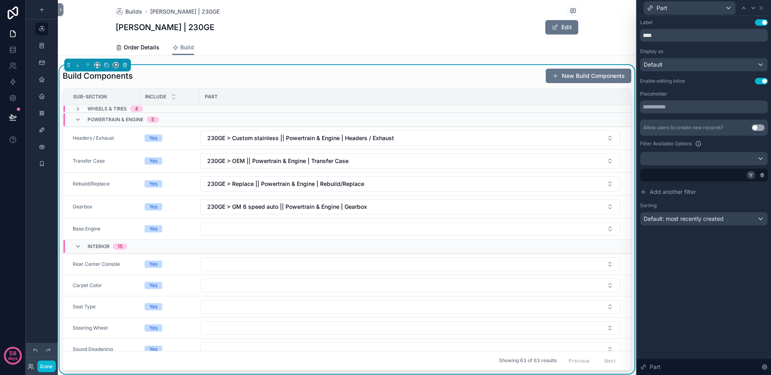
click at [749, 175] on icon at bounding box center [750, 175] width 5 height 5
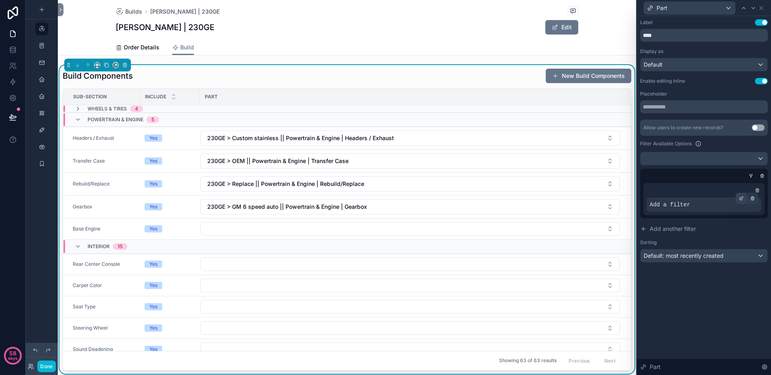
click at [740, 199] on icon at bounding box center [740, 198] width 5 height 5
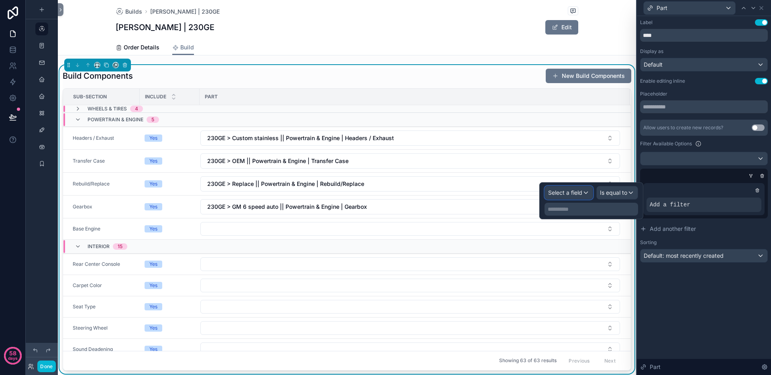
click at [568, 190] on span "Select a field" at bounding box center [565, 192] width 34 height 7
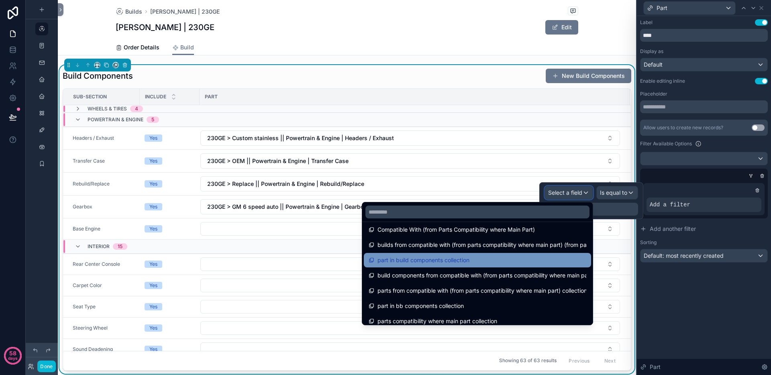
scroll to position [179, 0]
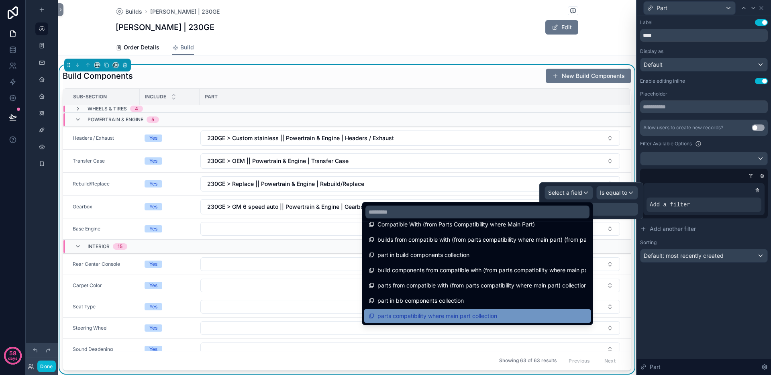
click at [430, 317] on span "parts compatibility where main part collection" at bounding box center [437, 316] width 120 height 10
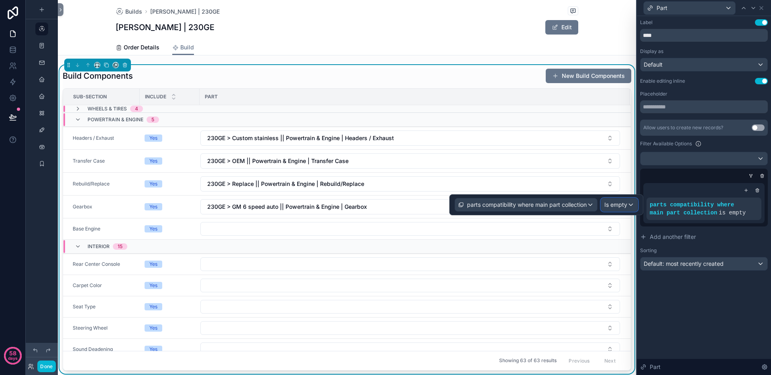
click at [602, 204] on div "Is empty" at bounding box center [619, 204] width 37 height 13
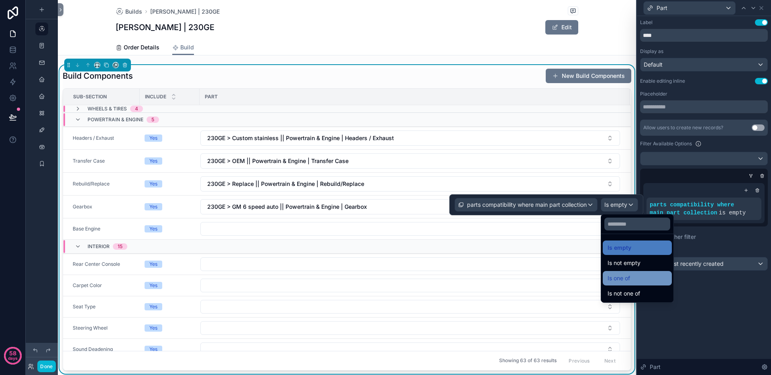
click at [617, 275] on span "Is one of" at bounding box center [618, 278] width 22 height 10
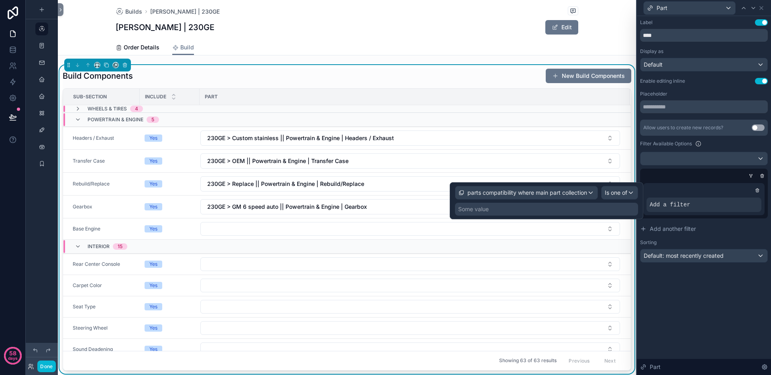
click at [500, 208] on div "Some value" at bounding box center [546, 209] width 183 height 13
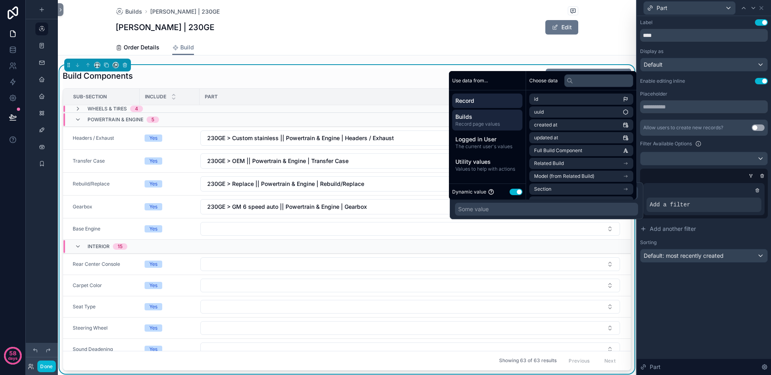
click at [493, 119] on span "Builds" at bounding box center [487, 117] width 64 height 8
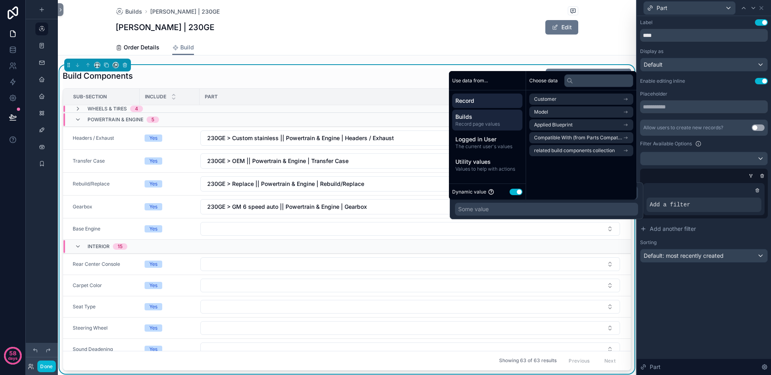
click at [497, 103] on span "Record" at bounding box center [487, 101] width 64 height 8
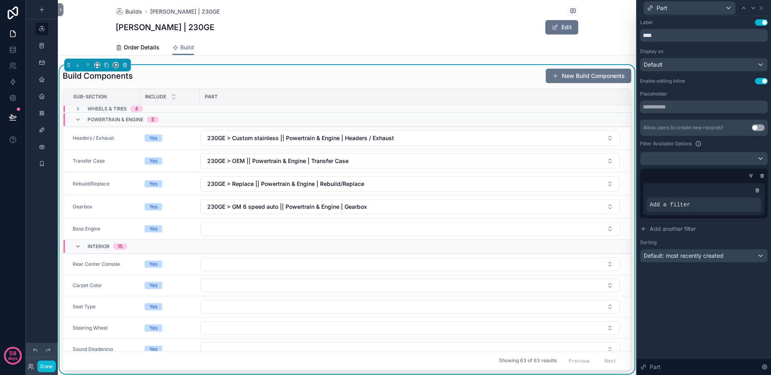
click at [702, 311] on div "Label Use setting **** Display as Default Enable editing inline Use setting Pla…" at bounding box center [704, 195] width 134 height 359
click at [758, 191] on icon at bounding box center [757, 190] width 3 height 3
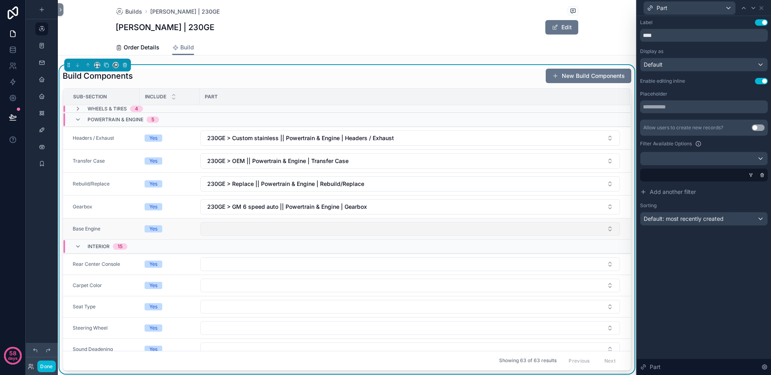
click at [377, 227] on button "Select Button" at bounding box center [409, 229] width 419 height 14
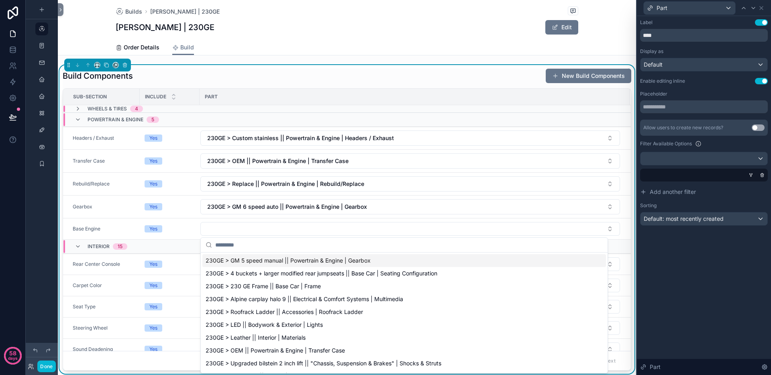
click at [691, 280] on div "Label Use setting **** Display as Default Enable editing inline Use setting Pla…" at bounding box center [704, 195] width 134 height 359
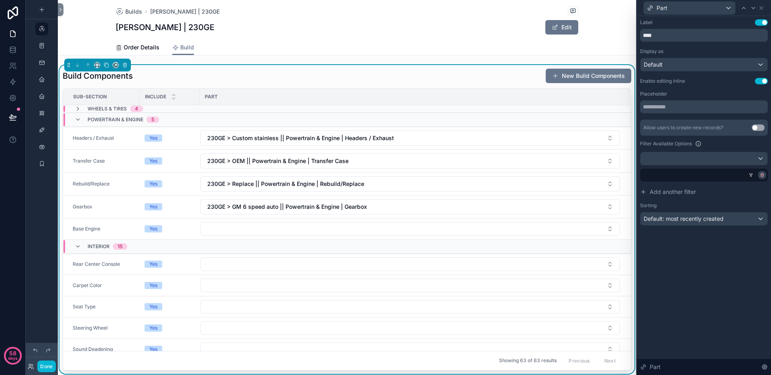
click at [761, 175] on icon at bounding box center [761, 175] width 0 height 1
click at [705, 175] on span "Condition group" at bounding box center [723, 176] width 51 height 8
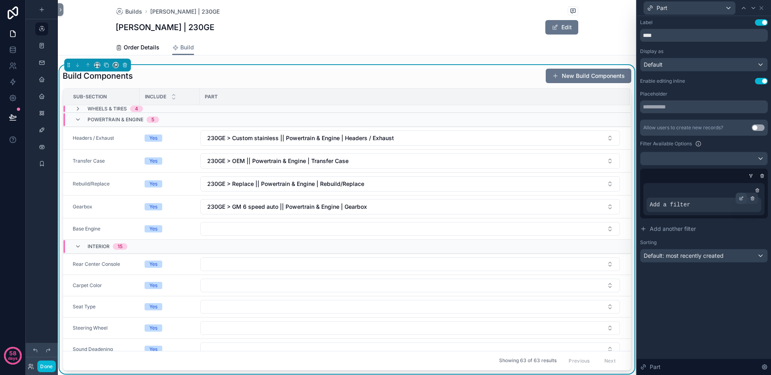
click at [741, 196] on icon at bounding box center [740, 198] width 5 height 5
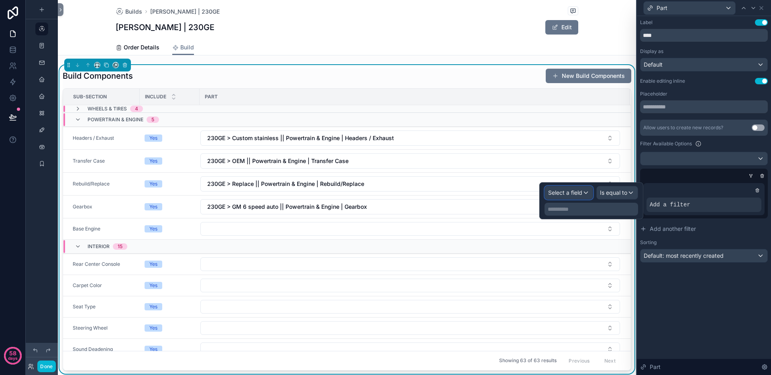
click at [564, 193] on span "Select a field" at bounding box center [565, 192] width 34 height 7
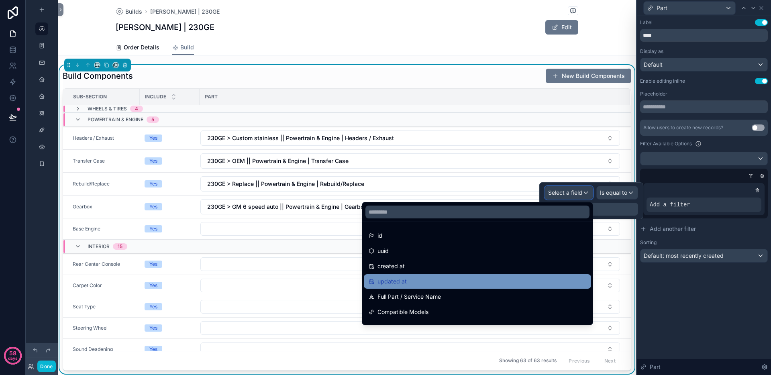
scroll to position [16, 0]
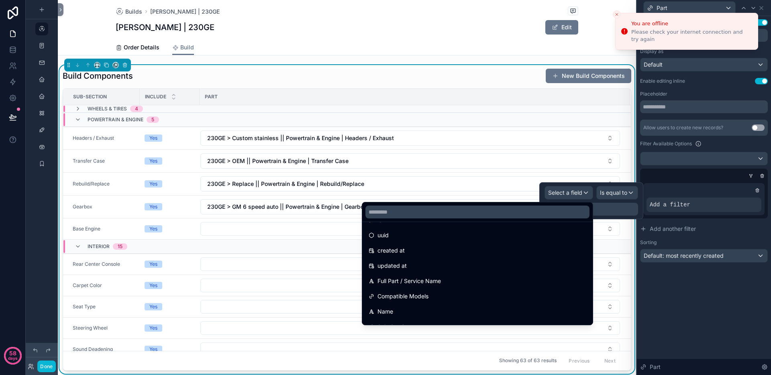
click at [424, 16] on div "Builds [PERSON_NAME] | 230GE" at bounding box center [347, 11] width 462 height 10
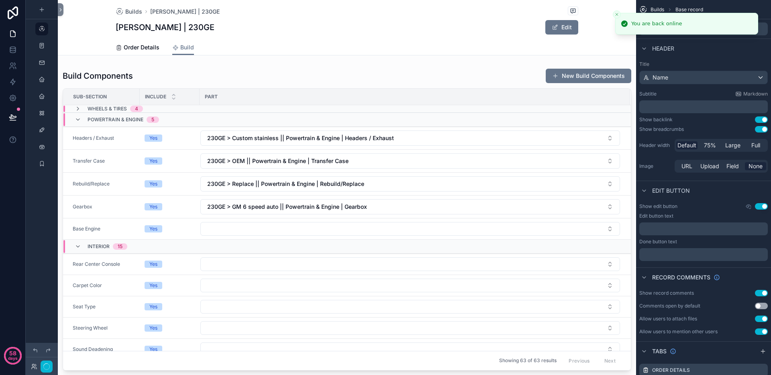
click at [422, 36] on div "Builds [PERSON_NAME] | 230GE [PERSON_NAME] | 230GE Edit" at bounding box center [347, 20] width 462 height 40
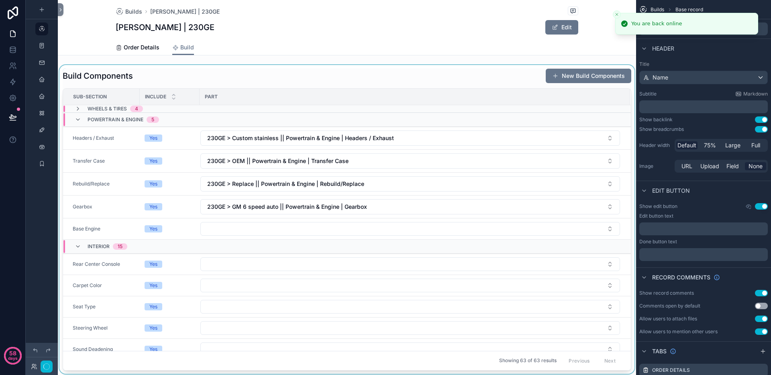
click at [262, 206] on div "scrollable content" at bounding box center [347, 219] width 578 height 309
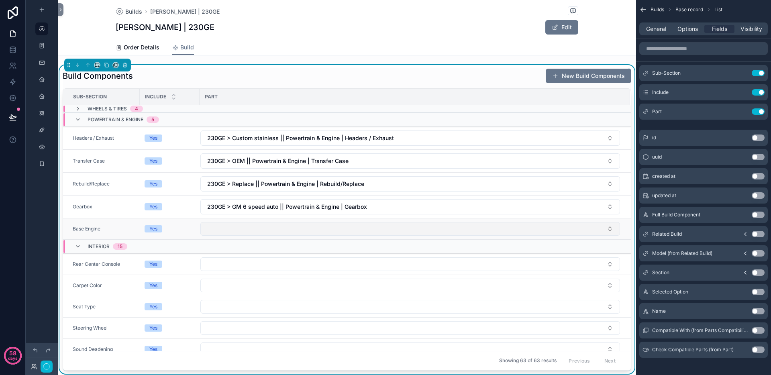
click at [216, 230] on button "Select Button" at bounding box center [409, 229] width 419 height 14
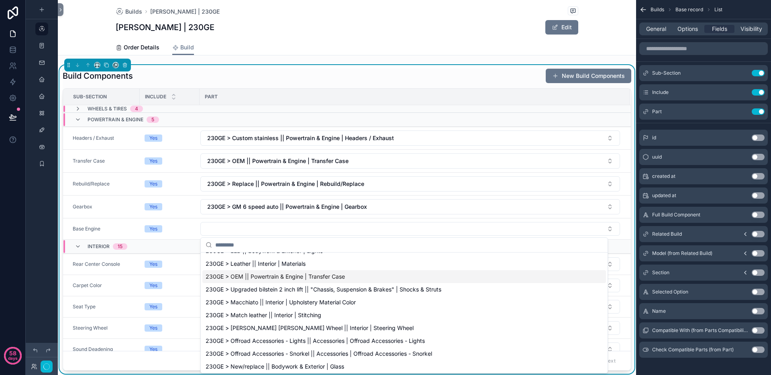
scroll to position [0, 0]
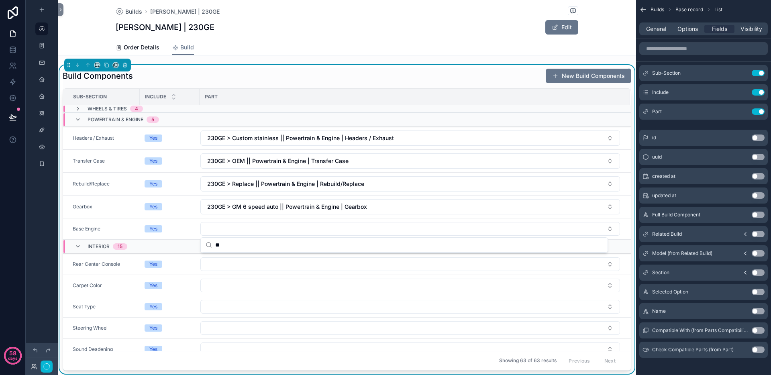
type input "*"
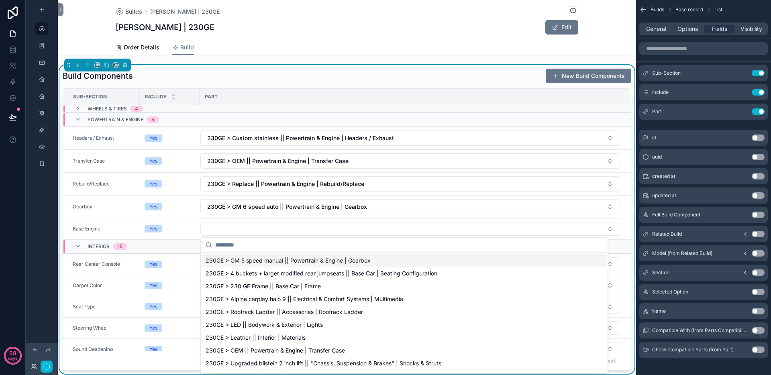
type input "*"
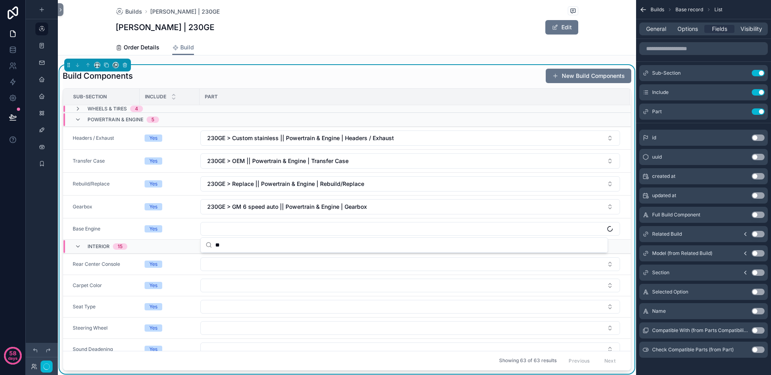
type input "*"
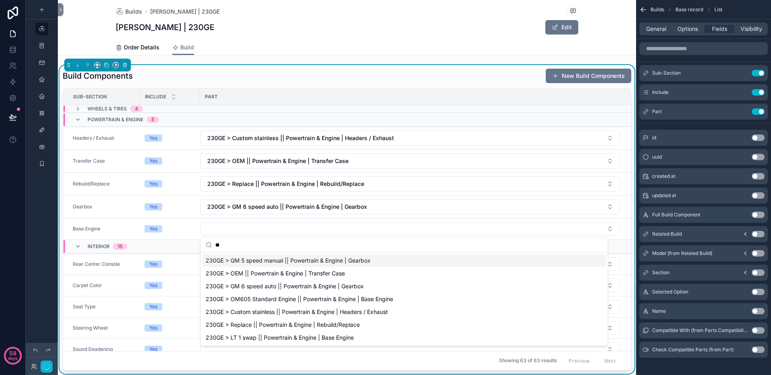
type input "*"
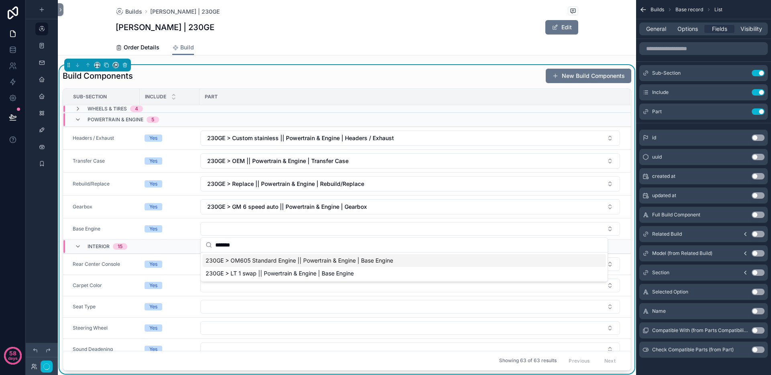
type input "*******"
click at [342, 262] on span "230GE > OM605 Standard Engine || Powertrain & Engine | Base Engine" at bounding box center [298, 260] width 187 height 8
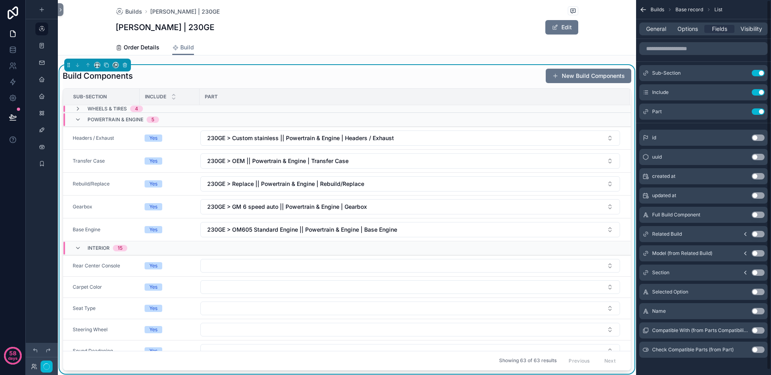
scroll to position [5, 0]
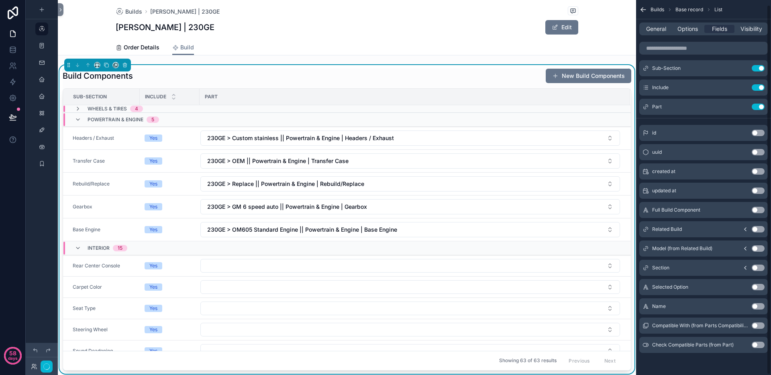
click at [757, 345] on button "Use setting" at bounding box center [757, 345] width 13 height 6
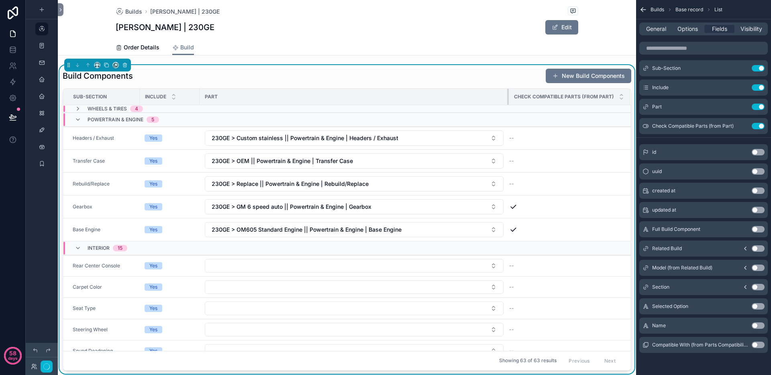
drag, startPoint x: 456, startPoint y: 95, endPoint x: 508, endPoint y: 90, distance: 52.0
click at [508, 90] on div "scrollable content" at bounding box center [508, 97] width 3 height 16
click at [131, 10] on span "Builds" at bounding box center [133, 12] width 17 height 8
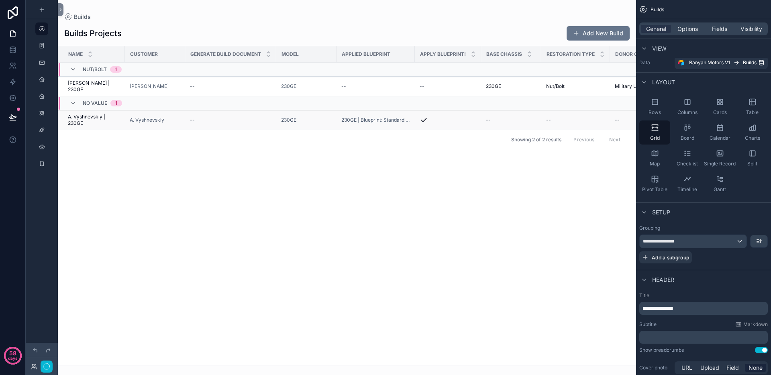
click at [98, 118] on span "A. Vyshnevskiy | 230GE" at bounding box center [94, 120] width 52 height 13
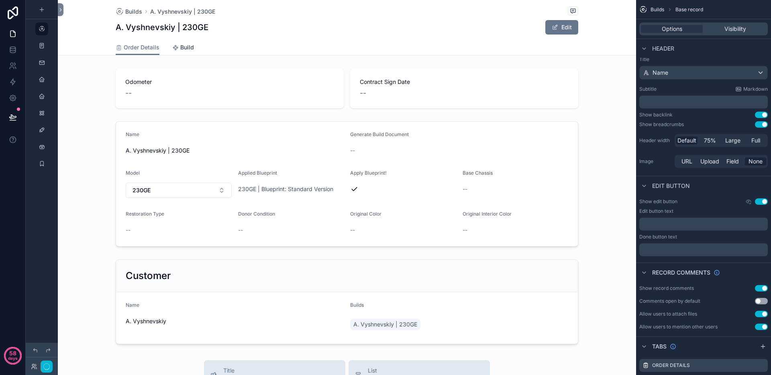
click at [184, 47] on span "Build" at bounding box center [187, 47] width 14 height 8
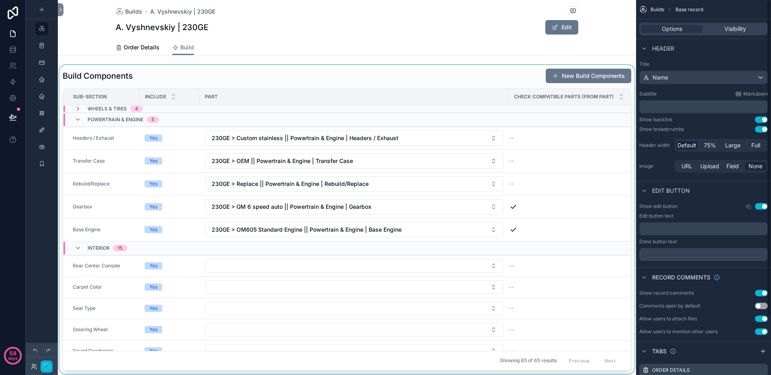
drag, startPoint x: 481, startPoint y: 77, endPoint x: 492, endPoint y: 76, distance: 11.7
click at [481, 78] on div "scrollable content" at bounding box center [347, 219] width 578 height 309
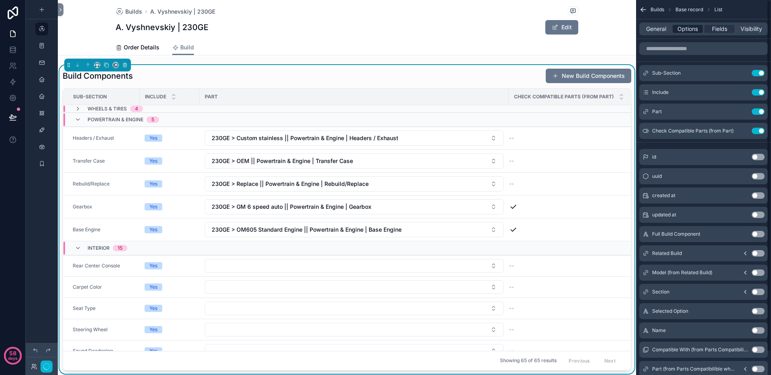
click at [696, 33] on span "Options" at bounding box center [687, 29] width 20 height 8
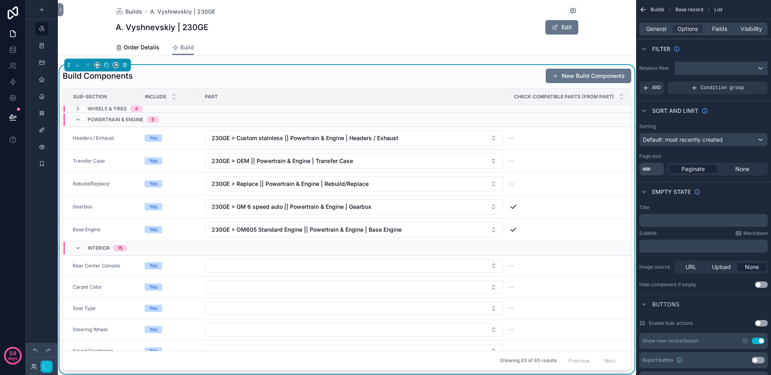
click at [703, 71] on div "scrollable content" at bounding box center [721, 68] width 92 height 13
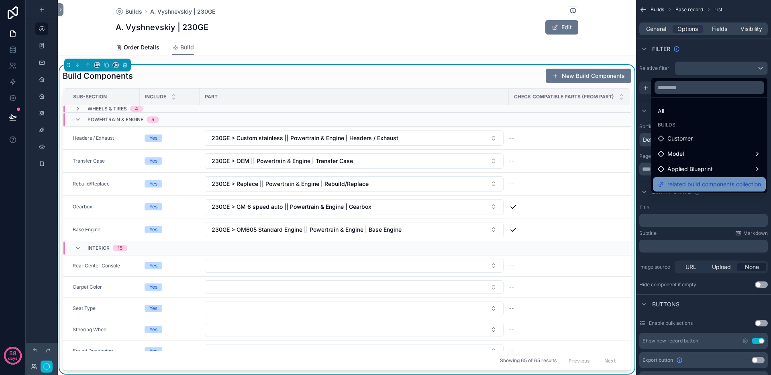
click at [698, 186] on span "related build components collection" at bounding box center [714, 184] width 94 height 10
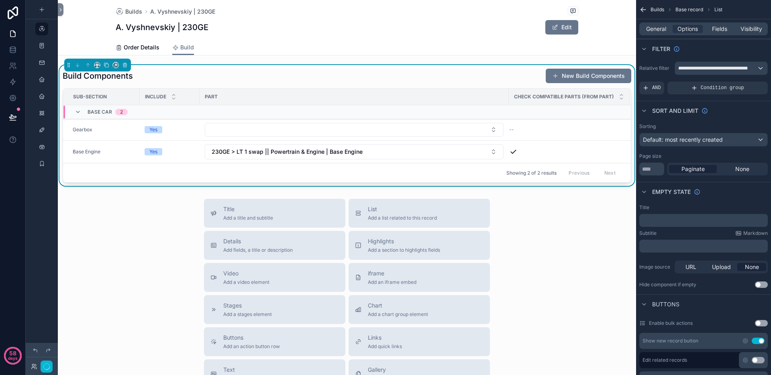
click at [136, 250] on div "Title Add a title and subtitle List Add a list related to this record Details A…" at bounding box center [347, 342] width 578 height 286
click at [48, 367] on icon "button" at bounding box center [46, 366] width 6 height 6
click at [14, 114] on icon at bounding box center [13, 117] width 8 height 8
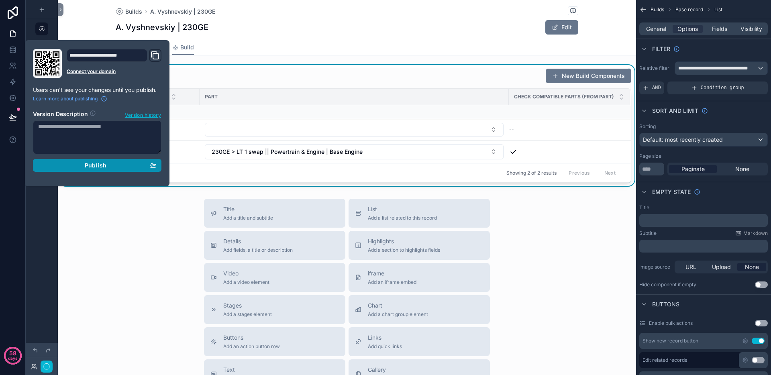
click at [89, 164] on span "Publish" at bounding box center [96, 165] width 22 height 7
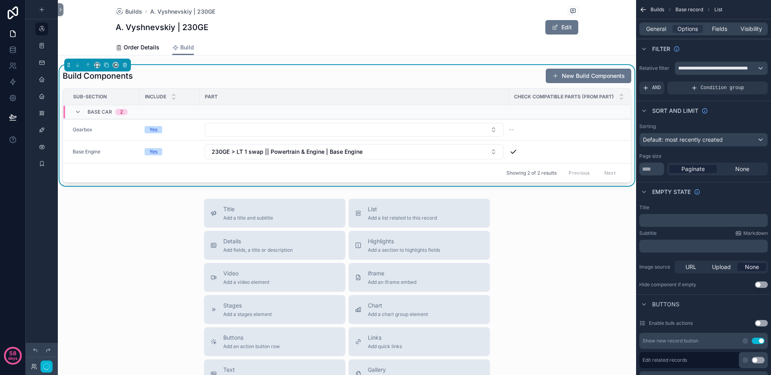
click at [158, 279] on div "Title Add a title and subtitle List Add a list related to this record Details A…" at bounding box center [347, 342] width 578 height 286
click at [249, 149] on span "230GE > LT 1 swap || Powertrain & Engine | Base Engine" at bounding box center [287, 152] width 151 height 8
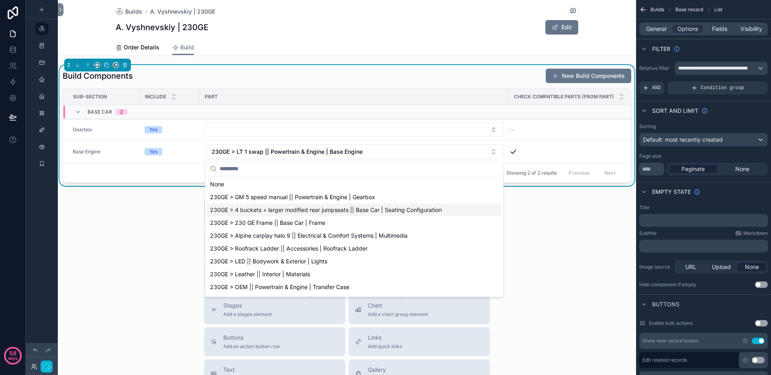
click at [132, 241] on div "Title Add a title and subtitle List Add a list related to this record Details A…" at bounding box center [347, 342] width 578 height 286
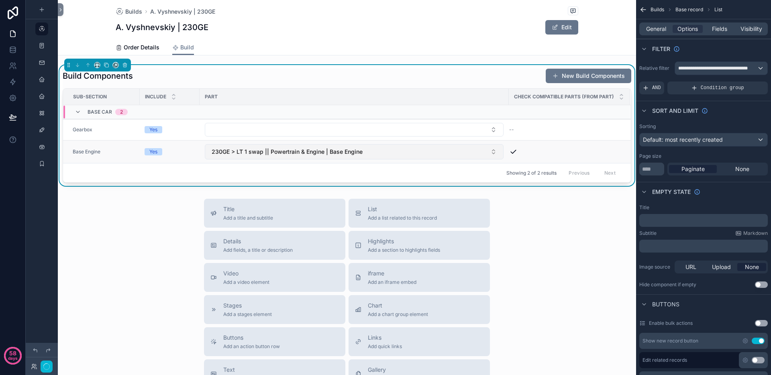
click at [279, 150] on span "230GE > LT 1 swap || Powertrain & Engine | Base Engine" at bounding box center [287, 152] width 151 height 8
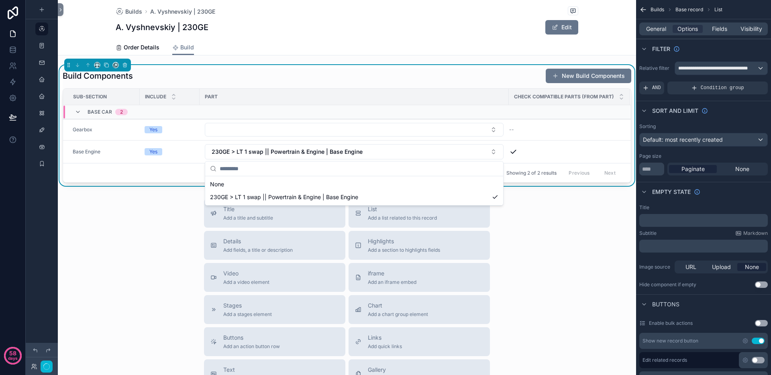
click at [141, 232] on div "Title Add a title and subtitle List Add a list related to this record Details A…" at bounding box center [347, 342] width 578 height 286
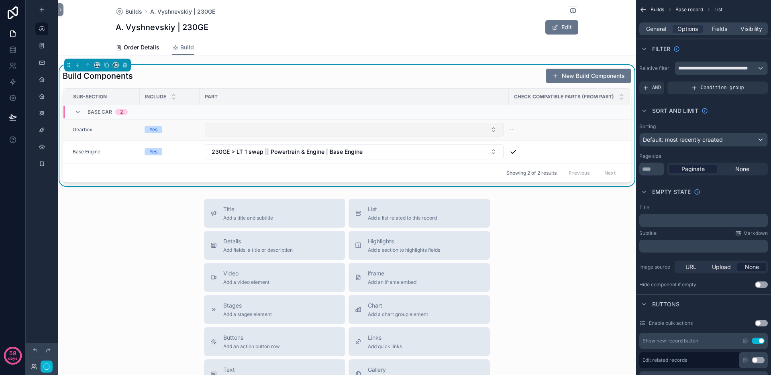
click at [242, 126] on button "Select Button" at bounding box center [354, 130] width 299 height 14
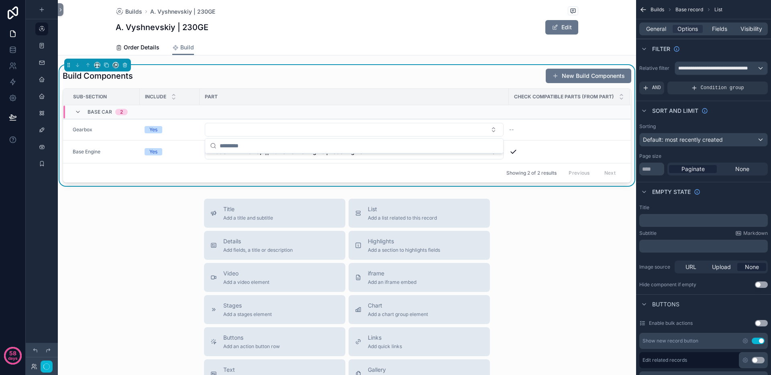
click at [134, 219] on div "Title Add a title and subtitle List Add a list related to this record Details A…" at bounding box center [347, 342] width 578 height 286
click at [718, 26] on span "Fields" at bounding box center [719, 29] width 15 height 8
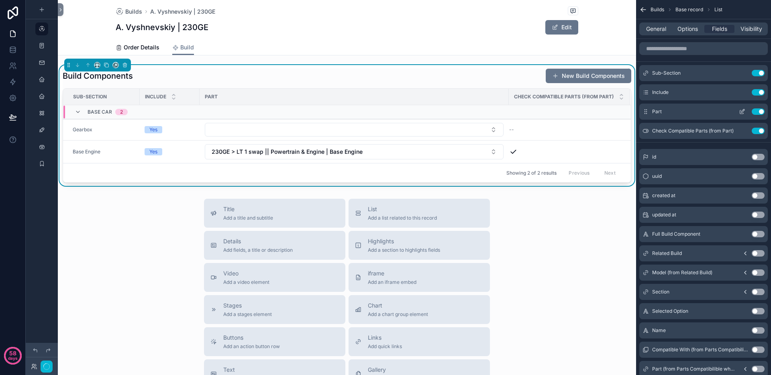
click at [740, 112] on icon "scrollable content" at bounding box center [741, 111] width 6 height 6
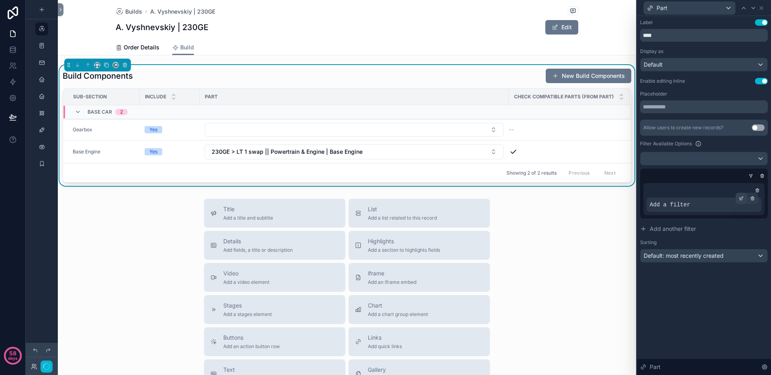
click at [742, 197] on icon at bounding box center [742, 197] width 1 height 1
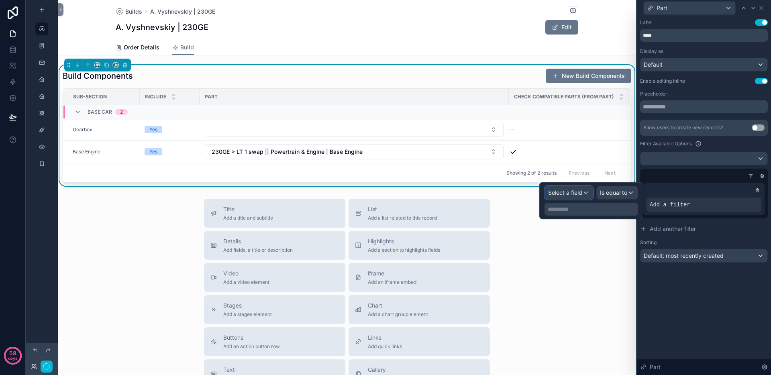
click at [564, 193] on span "Select a field" at bounding box center [565, 192] width 34 height 7
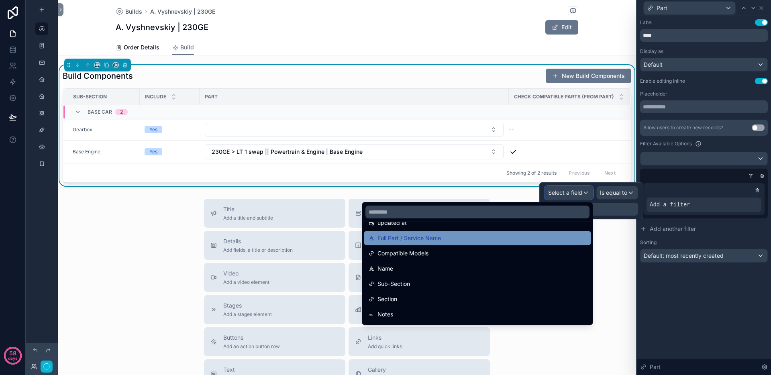
scroll to position [64, 0]
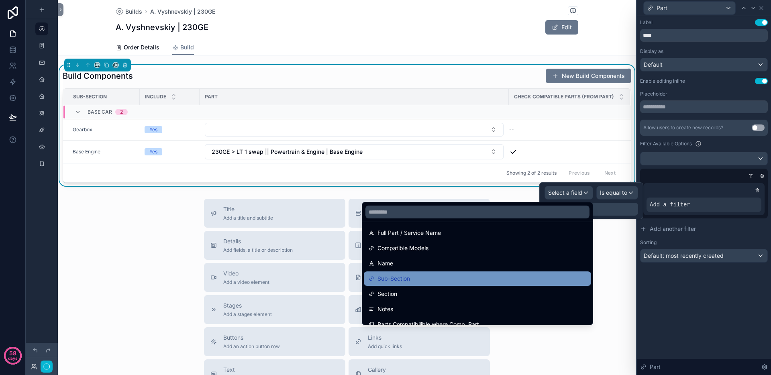
click at [470, 275] on div "Sub-Section" at bounding box center [477, 279] width 218 height 10
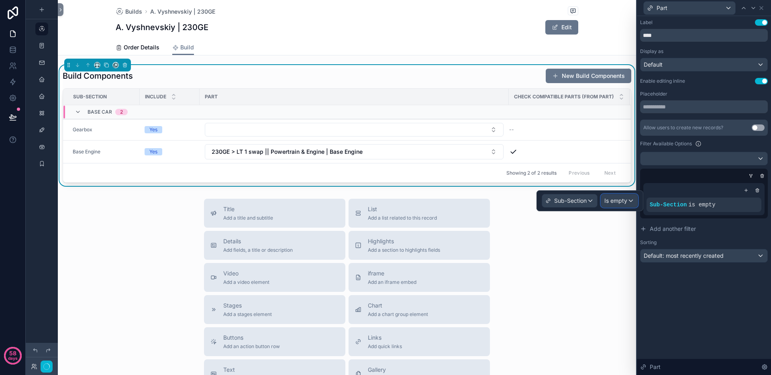
click at [622, 201] on span "Is empty" at bounding box center [615, 201] width 23 height 8
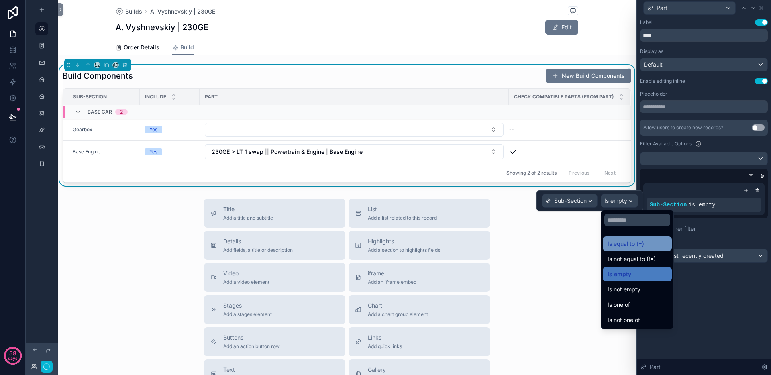
click at [624, 245] on span "Is equal to (=)" at bounding box center [625, 244] width 37 height 10
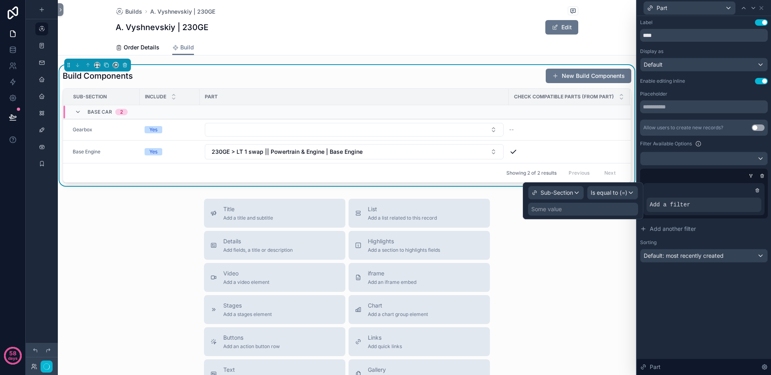
click at [601, 210] on div "Some value" at bounding box center [583, 209] width 110 height 13
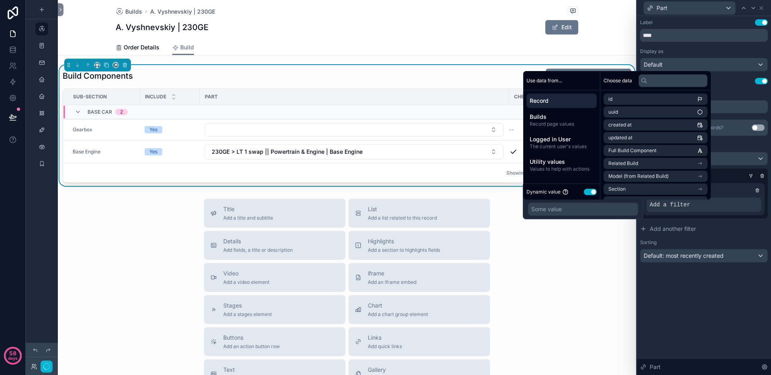
click at [722, 171] on div "Add a filter" at bounding box center [704, 194] width 128 height 50
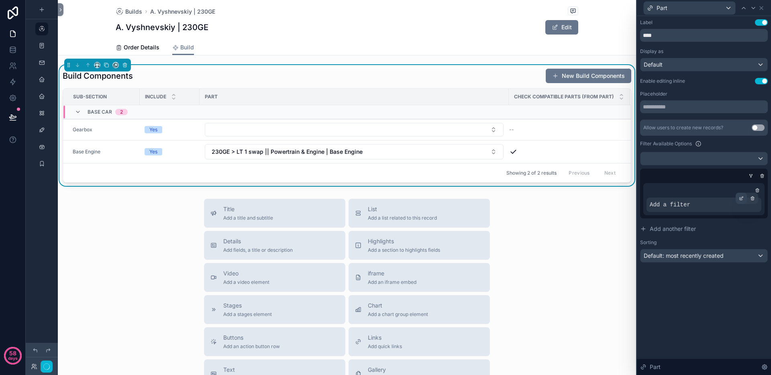
click at [742, 198] on icon at bounding box center [740, 198] width 5 height 5
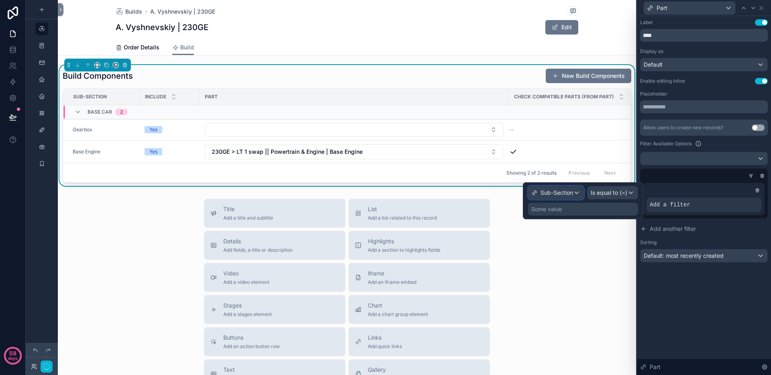
click at [566, 195] on span "Sub-Section" at bounding box center [556, 193] width 33 height 8
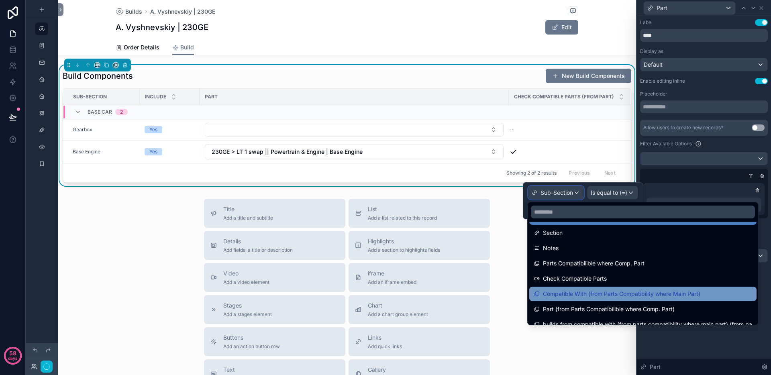
scroll to position [0, 0]
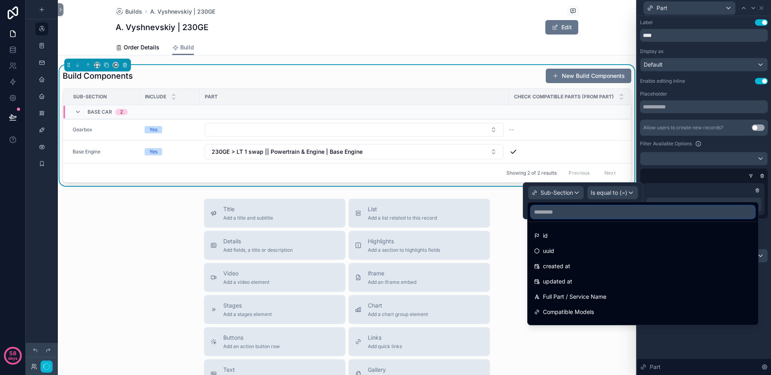
click at [593, 214] on input "text" at bounding box center [643, 211] width 224 height 13
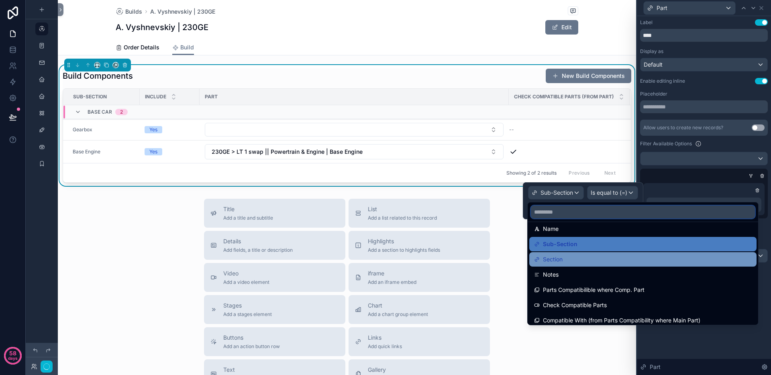
scroll to position [88, 0]
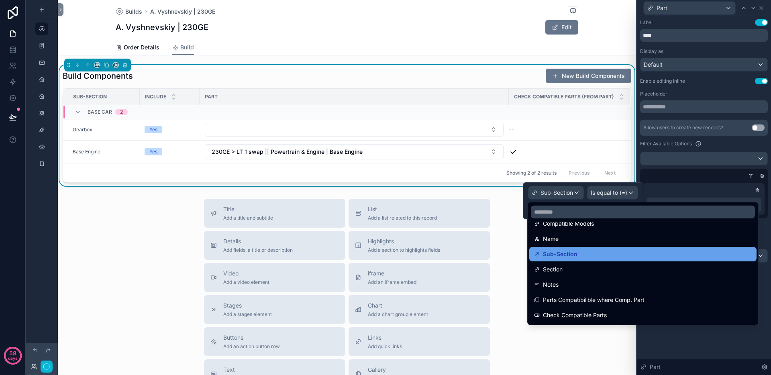
click at [573, 249] on span "Sub-Section" at bounding box center [560, 254] width 35 height 10
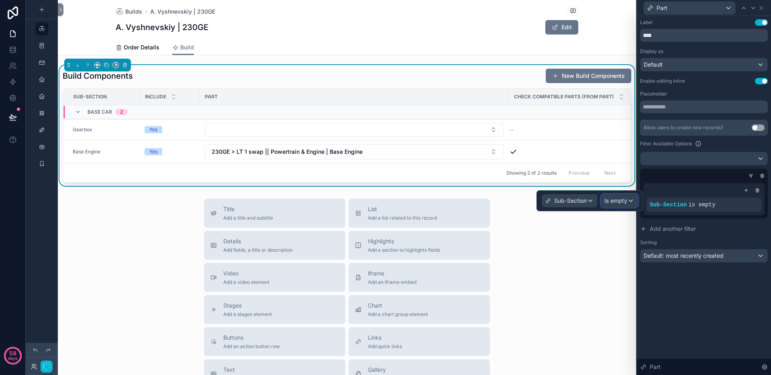
click at [615, 199] on span "Is empty" at bounding box center [615, 201] width 23 height 8
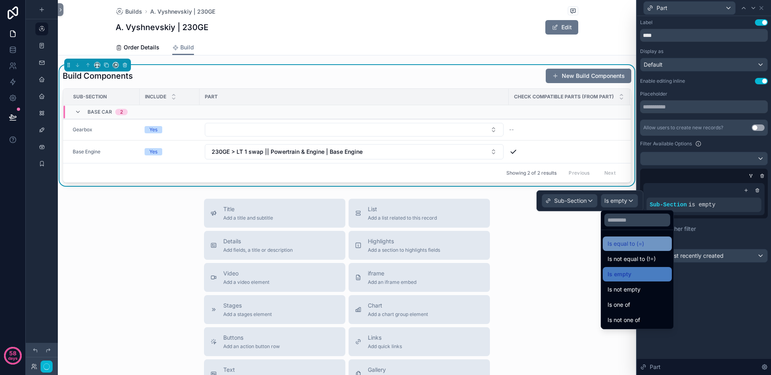
click at [619, 240] on span "Is equal to (=)" at bounding box center [625, 244] width 37 height 10
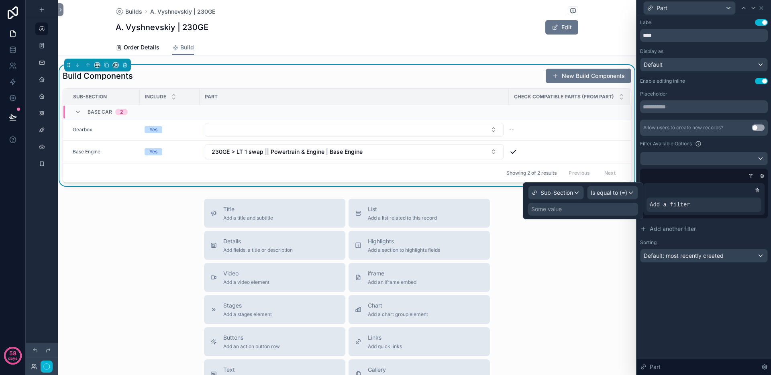
click at [576, 207] on div "Some value" at bounding box center [583, 209] width 110 height 13
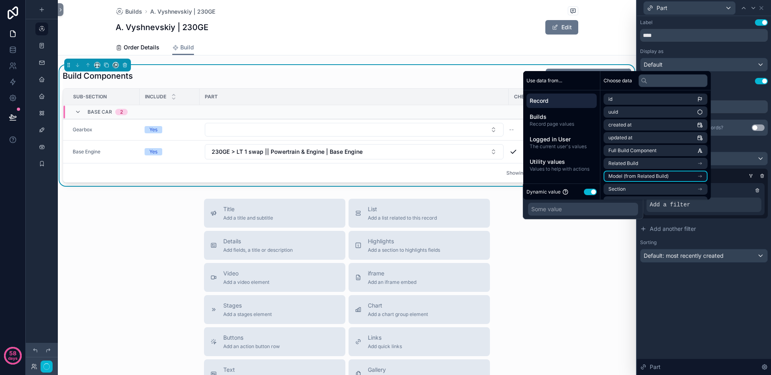
scroll to position [15, 0]
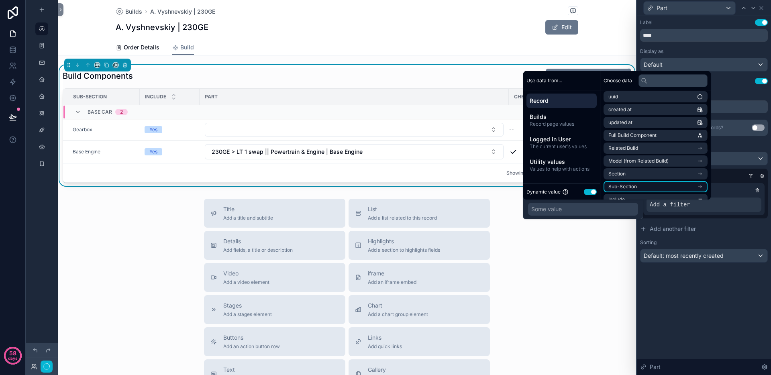
click at [654, 185] on li "Sub-Section" at bounding box center [655, 186] width 104 height 11
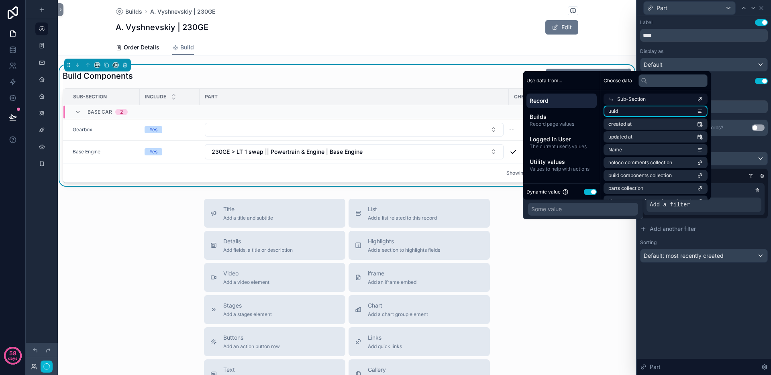
scroll to position [0, 0]
click at [645, 115] on li "id" at bounding box center [655, 113] width 104 height 11
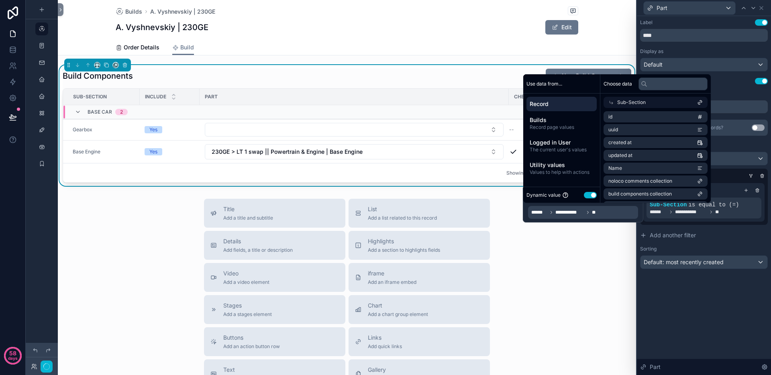
click at [683, 316] on div "**********" at bounding box center [704, 195] width 134 height 359
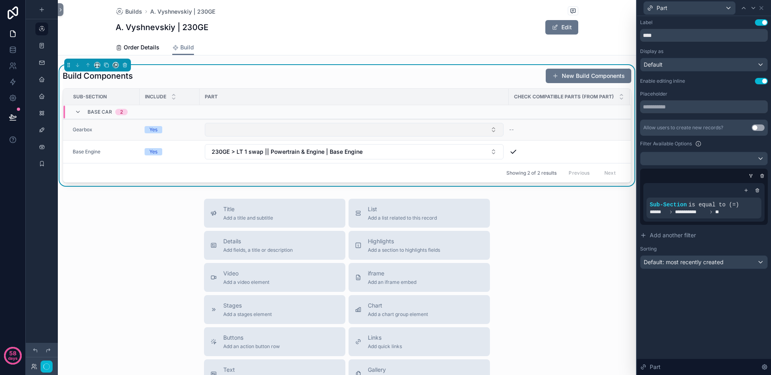
click at [433, 131] on button "Select Button" at bounding box center [354, 130] width 299 height 14
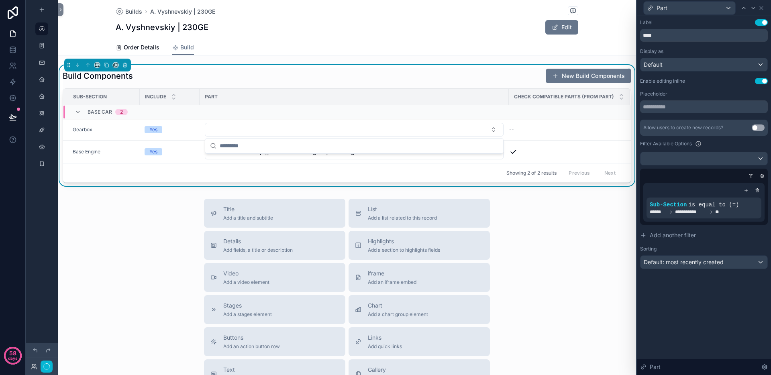
click at [525, 253] on div "Title Add a title and subtitle List Add a list related to this record Details A…" at bounding box center [347, 342] width 578 height 286
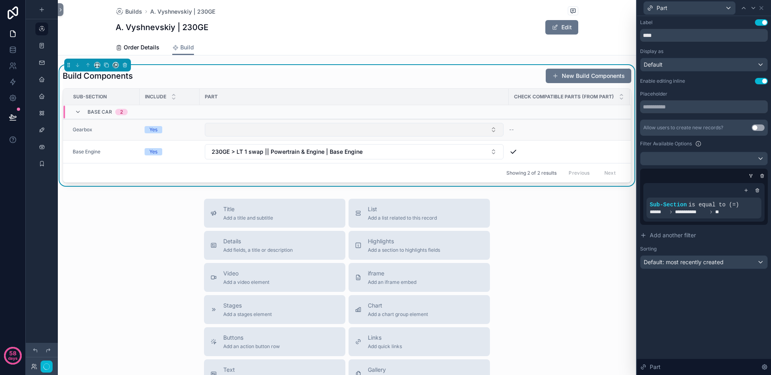
click at [381, 136] on button "Select Button" at bounding box center [354, 130] width 299 height 14
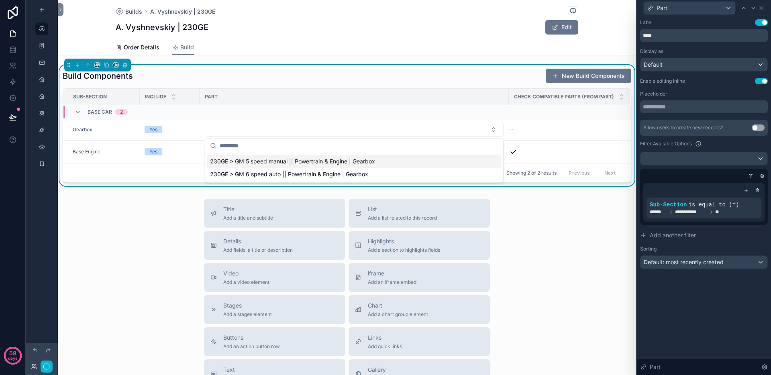
click at [351, 167] on div "230GE > GM 5 speed manual || Powertrain & Engine | Gearbox" at bounding box center [354, 161] width 295 height 13
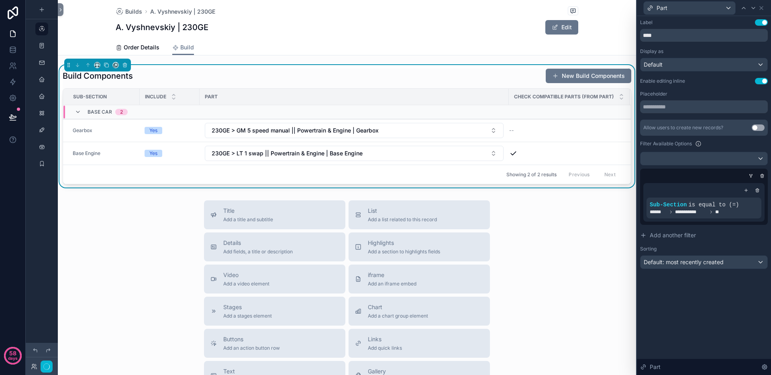
click at [553, 271] on div "Title Add a title and subtitle List Add a list related to this record Details A…" at bounding box center [347, 343] width 578 height 286
drag, startPoint x: 507, startPoint y: 92, endPoint x: 446, endPoint y: 95, distance: 60.7
click at [446, 95] on div "scrollable content" at bounding box center [447, 97] width 3 height 16
click at [400, 128] on button "230GE > GM 5 speed manual || Powertrain & Engine | Gearbox" at bounding box center [324, 130] width 238 height 15
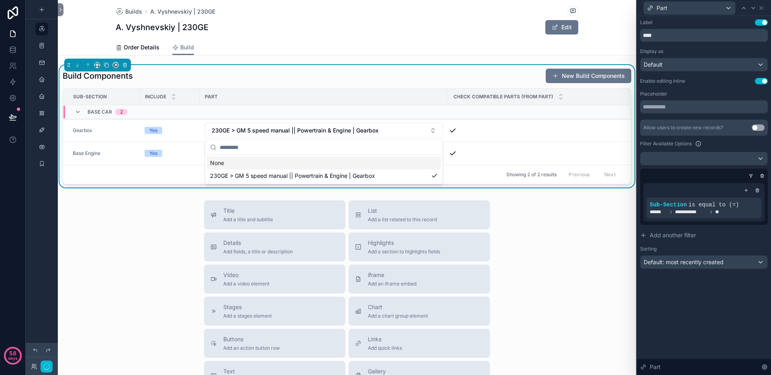
click at [533, 226] on div "Title Add a title and subtitle List Add a list related to this record Details A…" at bounding box center [347, 343] width 578 height 286
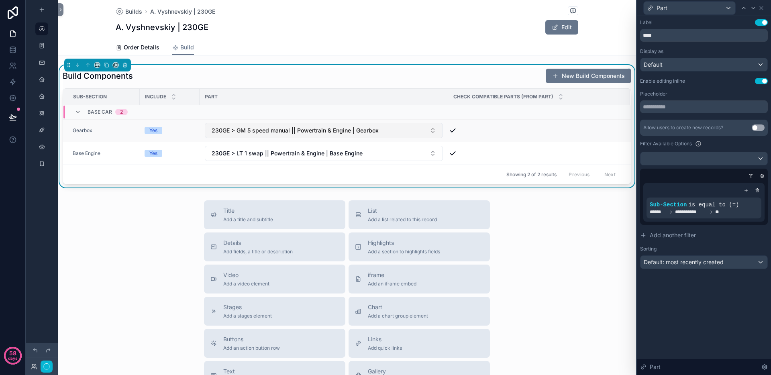
click at [391, 133] on button "230GE > GM 5 speed manual || Powertrain & Engine | Gearbox" at bounding box center [324, 130] width 238 height 15
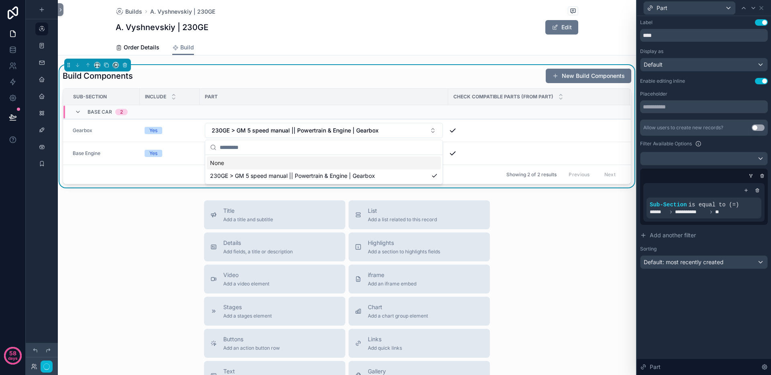
click at [529, 238] on div "Title Add a title and subtitle List Add a list related to this record Details A…" at bounding box center [347, 343] width 578 height 286
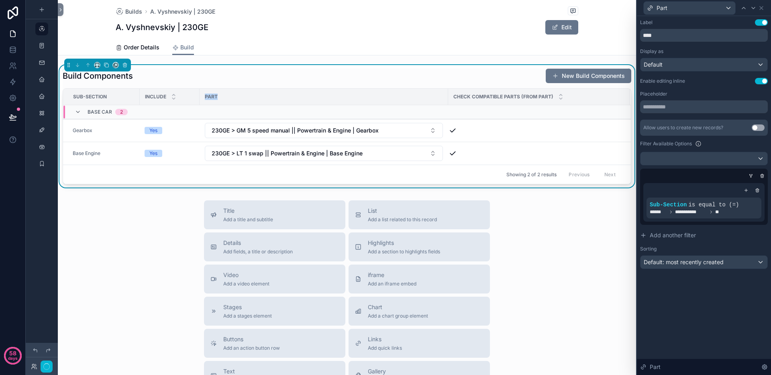
drag, startPoint x: 447, startPoint y: 93, endPoint x: 424, endPoint y: 93, distance: 23.3
click at [424, 93] on tr "Sub-Section Include Part Check Compatible Parts (from Part)" at bounding box center [346, 97] width 567 height 16
click at [600, 248] on div "Title Add a title and subtitle List Add a list related to this record Details A…" at bounding box center [347, 343] width 578 height 286
click at [308, 149] on span "230GE > LT 1 swap || Powertrain & Engine | Base Engine" at bounding box center [287, 153] width 151 height 8
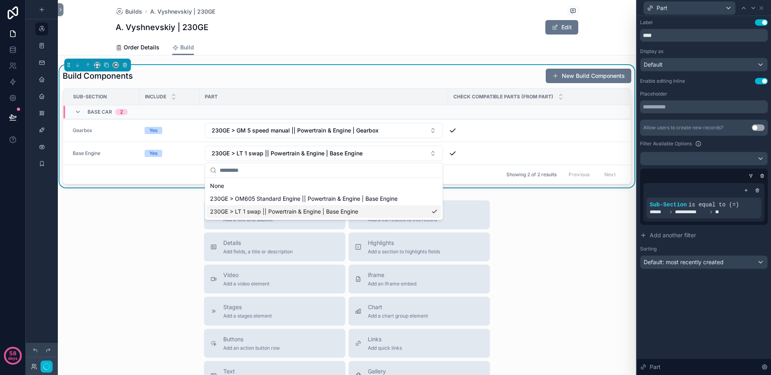
click at [543, 232] on div "Title Add a title and subtitle List Add a list related to this record Details A…" at bounding box center [347, 343] width 578 height 286
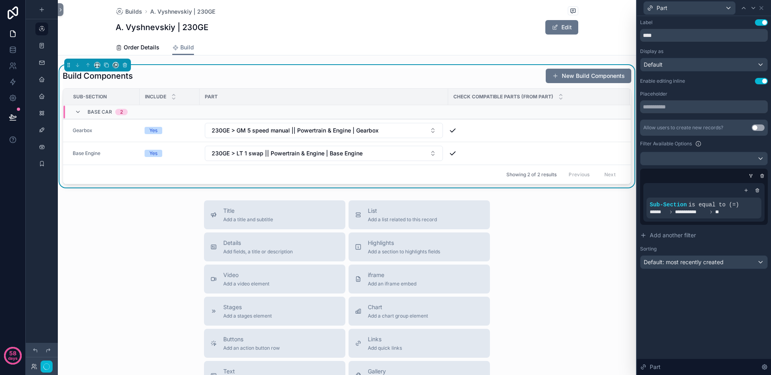
click at [542, 232] on div "Title Add a title and subtitle List Add a list related to this record Details A…" at bounding box center [347, 343] width 578 height 286
click at [729, 197] on icon at bounding box center [729, 198] width 5 height 5
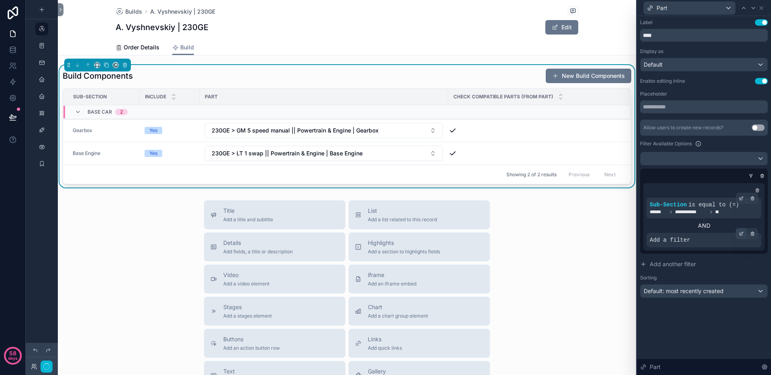
click at [740, 233] on icon at bounding box center [740, 233] width 5 height 5
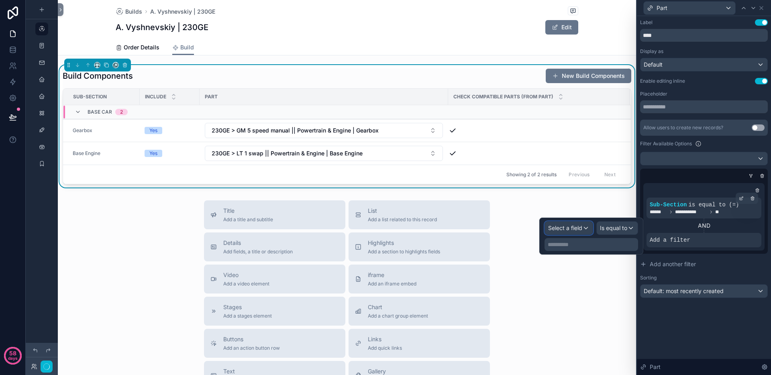
click at [579, 232] on span "Select a field" at bounding box center [565, 228] width 34 height 8
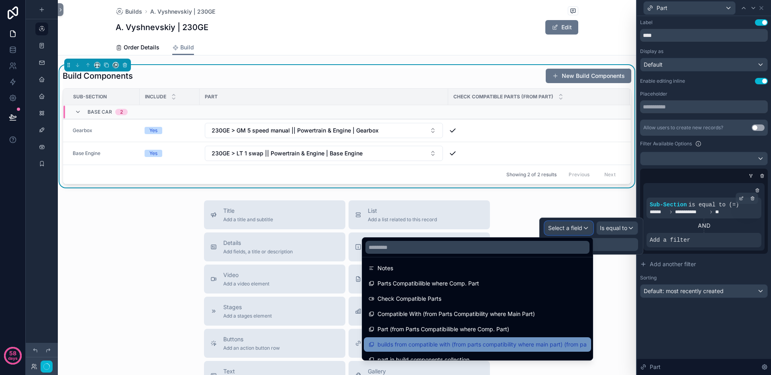
scroll to position [151, 0]
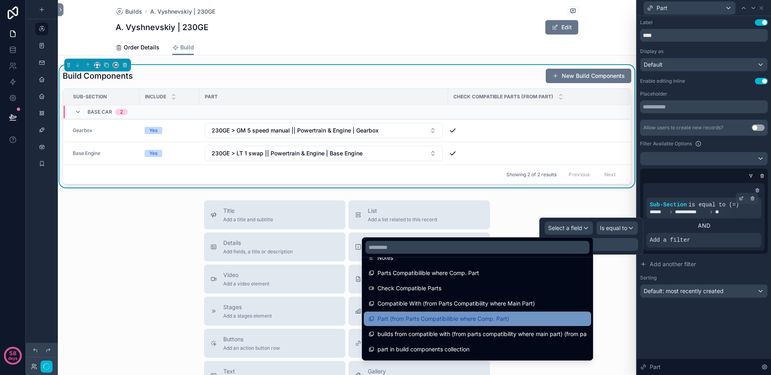
click at [435, 318] on span "Part (from Parts Compatibilible where Comp. Part)" at bounding box center [443, 319] width 132 height 10
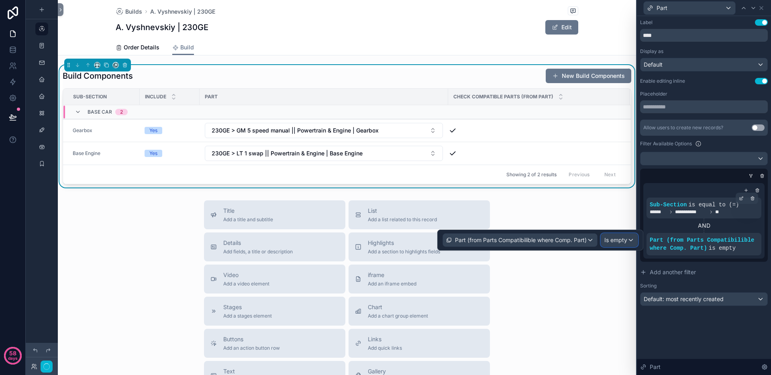
click at [620, 234] on div "Is empty" at bounding box center [619, 240] width 37 height 13
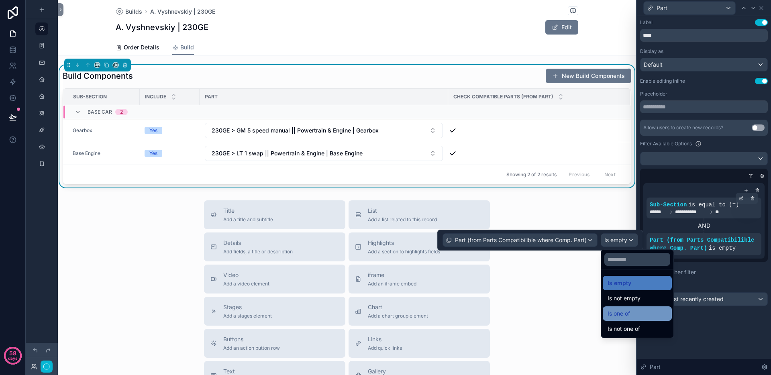
click at [621, 315] on span "Is one of" at bounding box center [618, 314] width 22 height 10
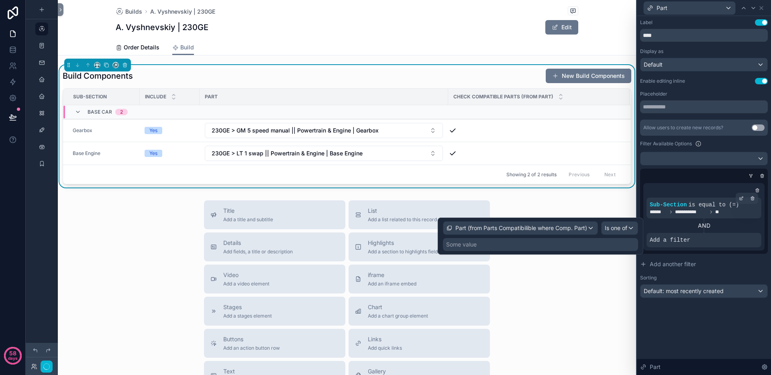
click at [491, 246] on div "Some value" at bounding box center [540, 244] width 195 height 13
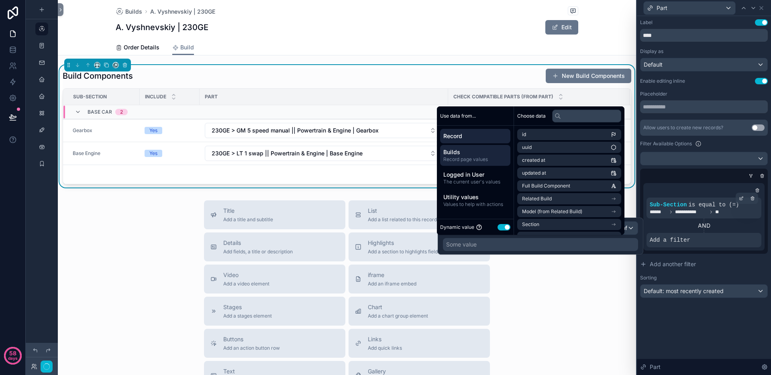
click at [492, 153] on span "Builds" at bounding box center [475, 152] width 64 height 8
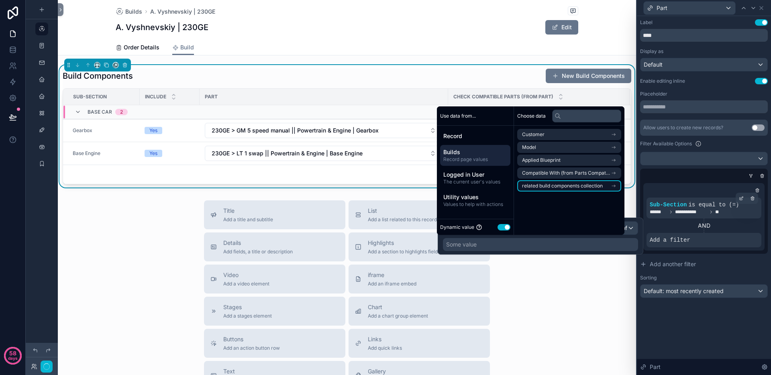
click at [580, 187] on span "related build components collection" at bounding box center [562, 186] width 81 height 6
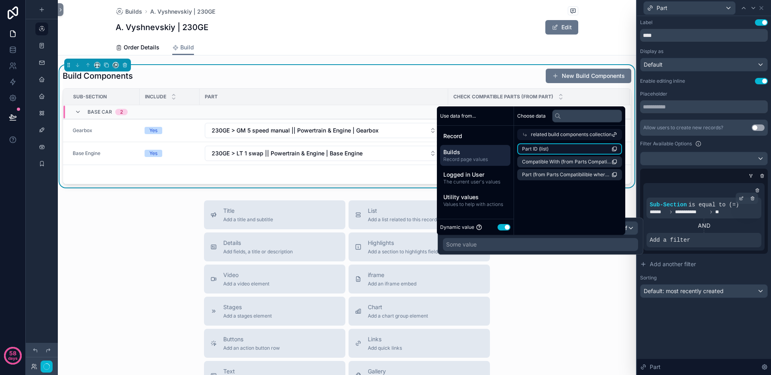
click at [562, 149] on li "Part ID (list)" at bounding box center [569, 148] width 105 height 11
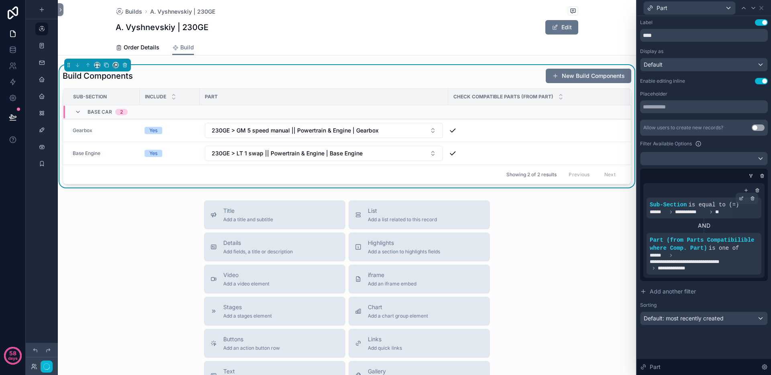
click at [667, 345] on div "**********" at bounding box center [704, 195] width 134 height 359
click at [297, 150] on span "230GE > LT 1 swap || Powertrain & Engine | Base Engine" at bounding box center [287, 153] width 151 height 8
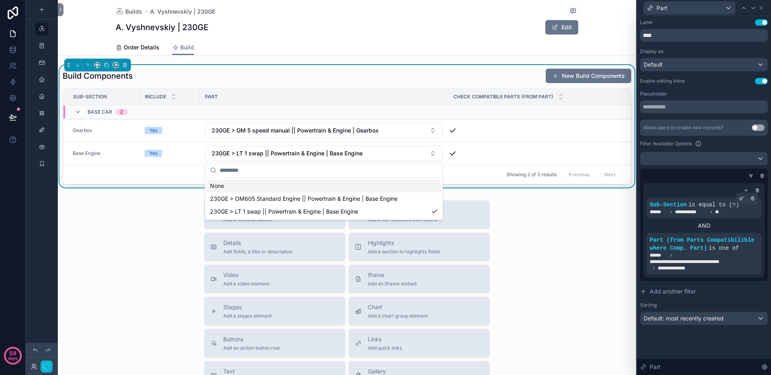
click at [243, 188] on div "None" at bounding box center [324, 185] width 234 height 13
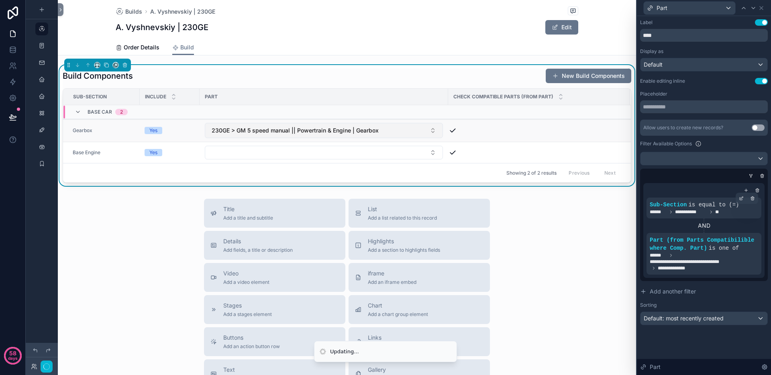
click at [284, 132] on span "230GE > GM 5 speed manual || Powertrain & Engine | Gearbox" at bounding box center [295, 130] width 167 height 8
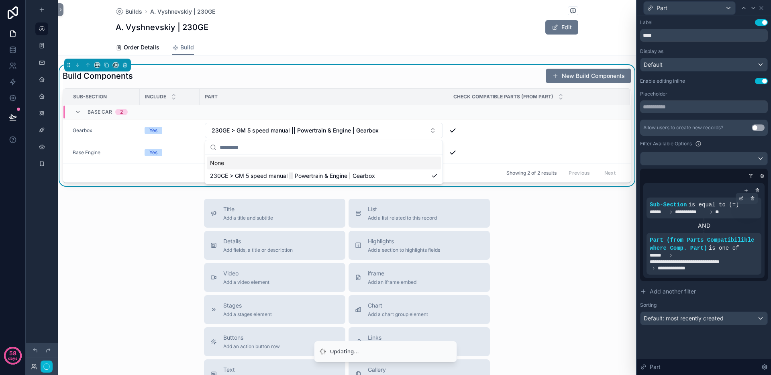
click at [272, 163] on div "None" at bounding box center [324, 163] width 234 height 13
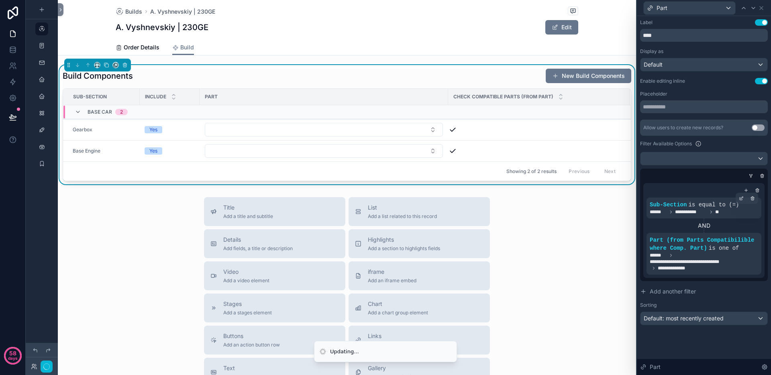
click at [161, 216] on div "Title Add a title and subtitle List Add a list related to this record Details A…" at bounding box center [347, 340] width 578 height 286
click at [262, 155] on button "Select Button" at bounding box center [324, 151] width 238 height 14
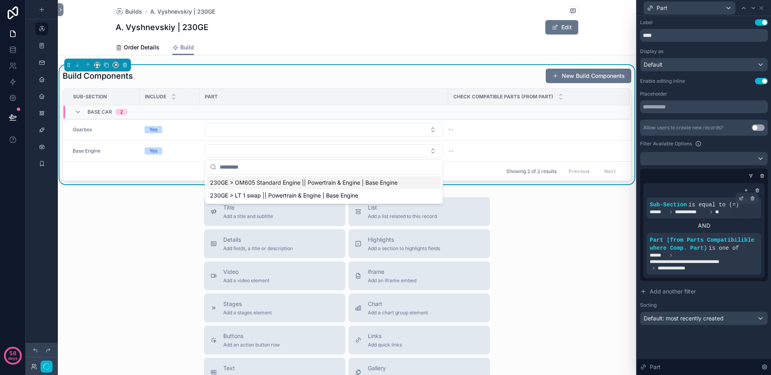
click at [259, 186] on span "230GE > OM605 Standard Engine || Powertrain & Engine | Base Engine" at bounding box center [303, 183] width 187 height 8
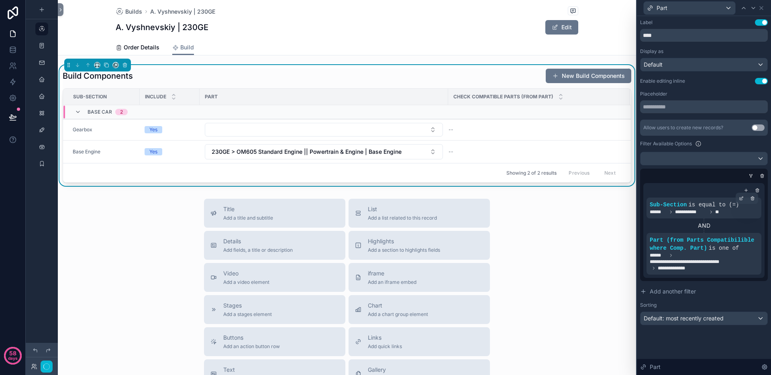
click at [140, 232] on div "Title Add a title and subtitle List Add a list related to this record Details A…" at bounding box center [347, 342] width 578 height 286
click at [264, 130] on button "Select Button" at bounding box center [324, 130] width 238 height 14
click at [549, 257] on div "Title Add a title and subtitle List Add a list related to this record Details A…" at bounding box center [347, 342] width 578 height 286
click at [340, 151] on span "230GE > OM605 Standard Engine || Powertrain & Engine | Base Engine" at bounding box center [307, 152] width 190 height 8
click at [278, 199] on span "230GE > OM605 Standard Engine || Powertrain & Engine | Base Engine" at bounding box center [303, 197] width 187 height 8
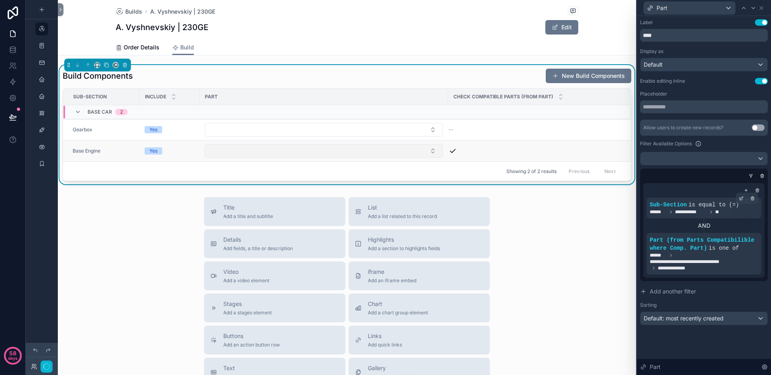
click at [329, 153] on button "Select Button" at bounding box center [324, 151] width 238 height 14
click at [324, 152] on button "Select Button" at bounding box center [324, 151] width 238 height 14
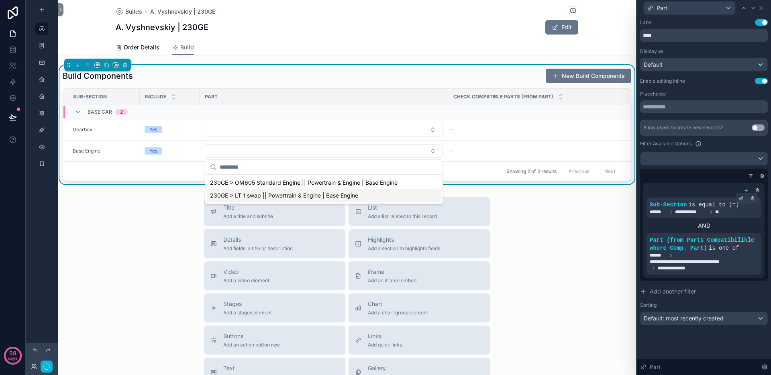
click at [287, 195] on span "230GE > LT 1 swap || Powertrain & Engine | Base Engine" at bounding box center [284, 195] width 148 height 8
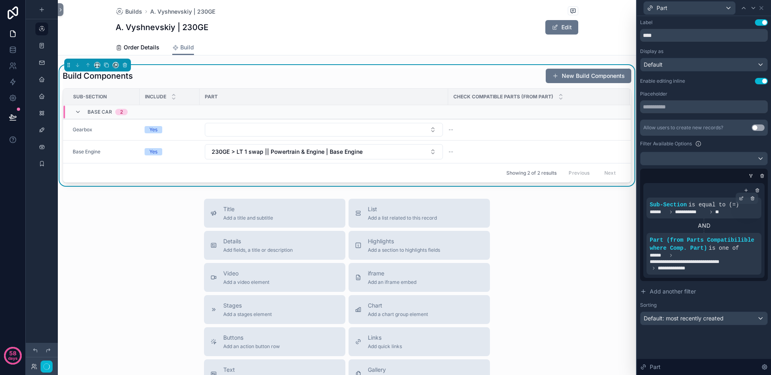
click at [146, 226] on div "Title Add a title and subtitle List Add a list related to this record Details A…" at bounding box center [347, 342] width 578 height 286
click at [257, 131] on button "Select Button" at bounding box center [324, 130] width 238 height 14
click at [555, 274] on div "Title Add a title and subtitle List Add a list related to this record Details A…" at bounding box center [347, 342] width 578 height 286
click at [249, 131] on button "Select Button" at bounding box center [324, 130] width 238 height 14
click at [567, 277] on div "Title Add a title and subtitle List Add a list related to this record Details A…" at bounding box center [347, 342] width 578 height 286
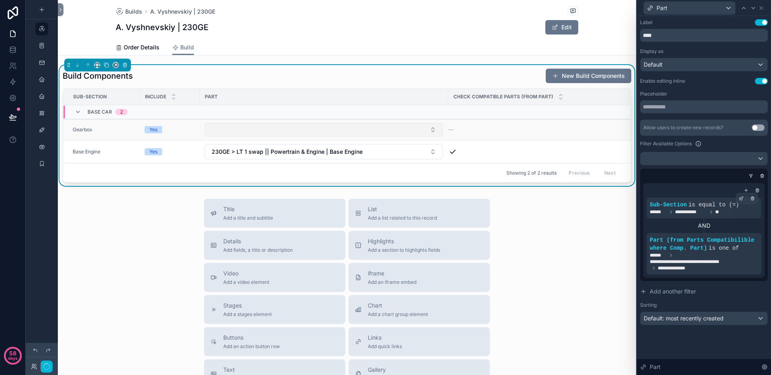
click at [327, 131] on button "Select Button" at bounding box center [324, 130] width 238 height 14
click at [542, 281] on div "Title Add a title and subtitle List Add a list related to this record Details A…" at bounding box center [347, 342] width 578 height 286
click at [753, 234] on icon at bounding box center [752, 233] width 5 height 5
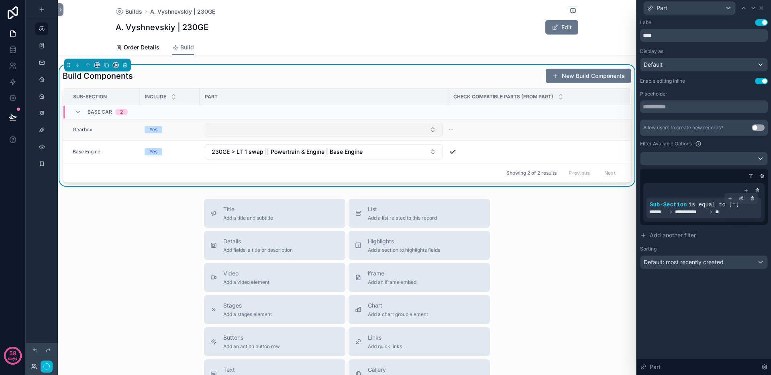
click at [329, 127] on button "Select Button" at bounding box center [324, 130] width 238 height 14
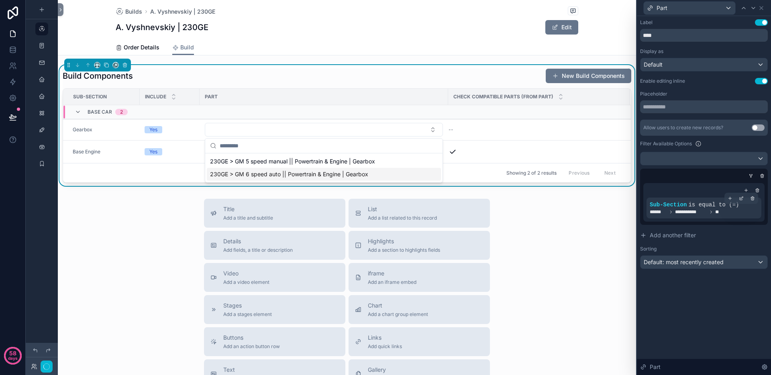
click at [555, 254] on div "Title Add a title and subtitle List Add a list related to this record Details A…" at bounding box center [347, 342] width 578 height 286
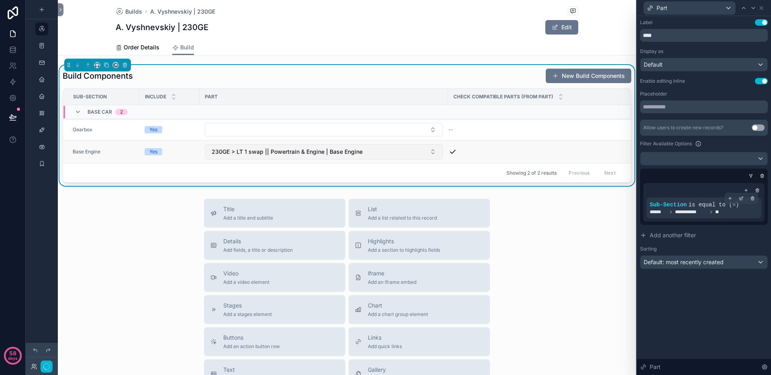
click at [286, 146] on button "230GE > LT 1 swap || Powertrain & Engine | Base Engine" at bounding box center [324, 151] width 238 height 15
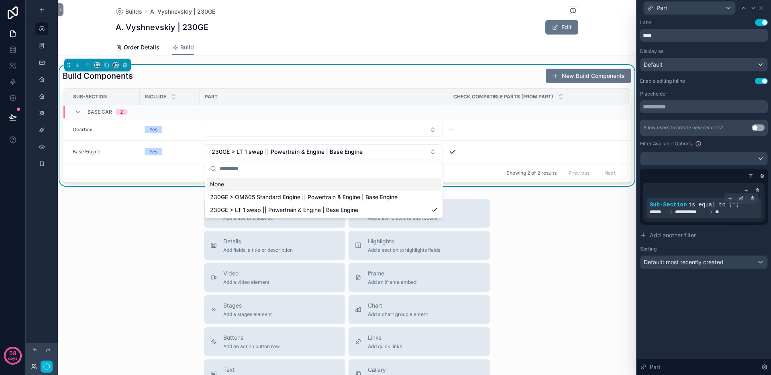
click at [163, 226] on div "Title Add a title and subtitle List Add a list related to this record Details A…" at bounding box center [347, 342] width 578 height 286
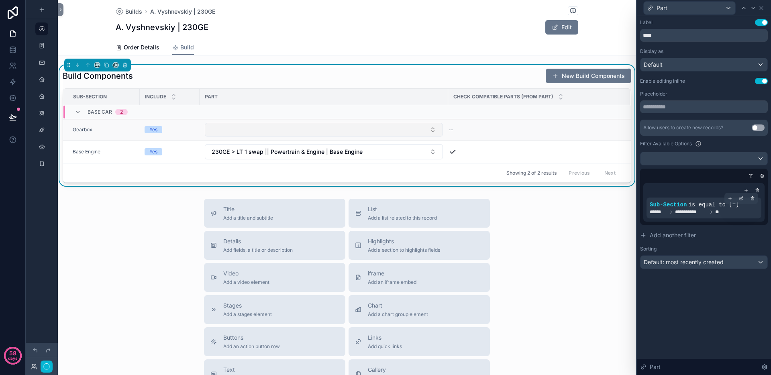
click at [391, 131] on button "Select Button" at bounding box center [324, 130] width 238 height 14
click at [153, 230] on div "Title Add a title and subtitle List Add a list related to this record Details A…" at bounding box center [347, 342] width 578 height 286
